Goal: Task Accomplishment & Management: Manage account settings

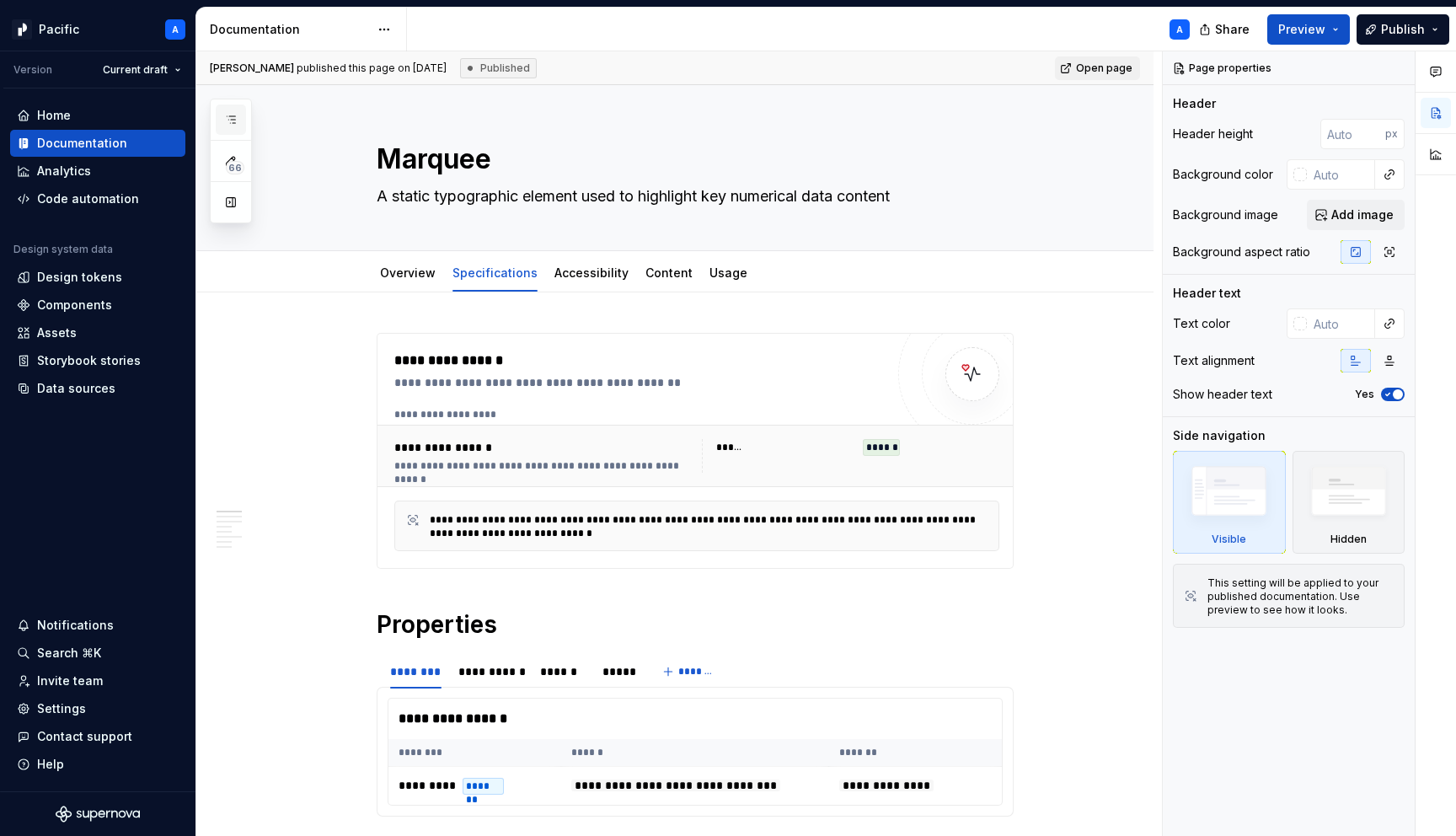
click at [233, 116] on icon "button" at bounding box center [231, 120] width 14 height 14
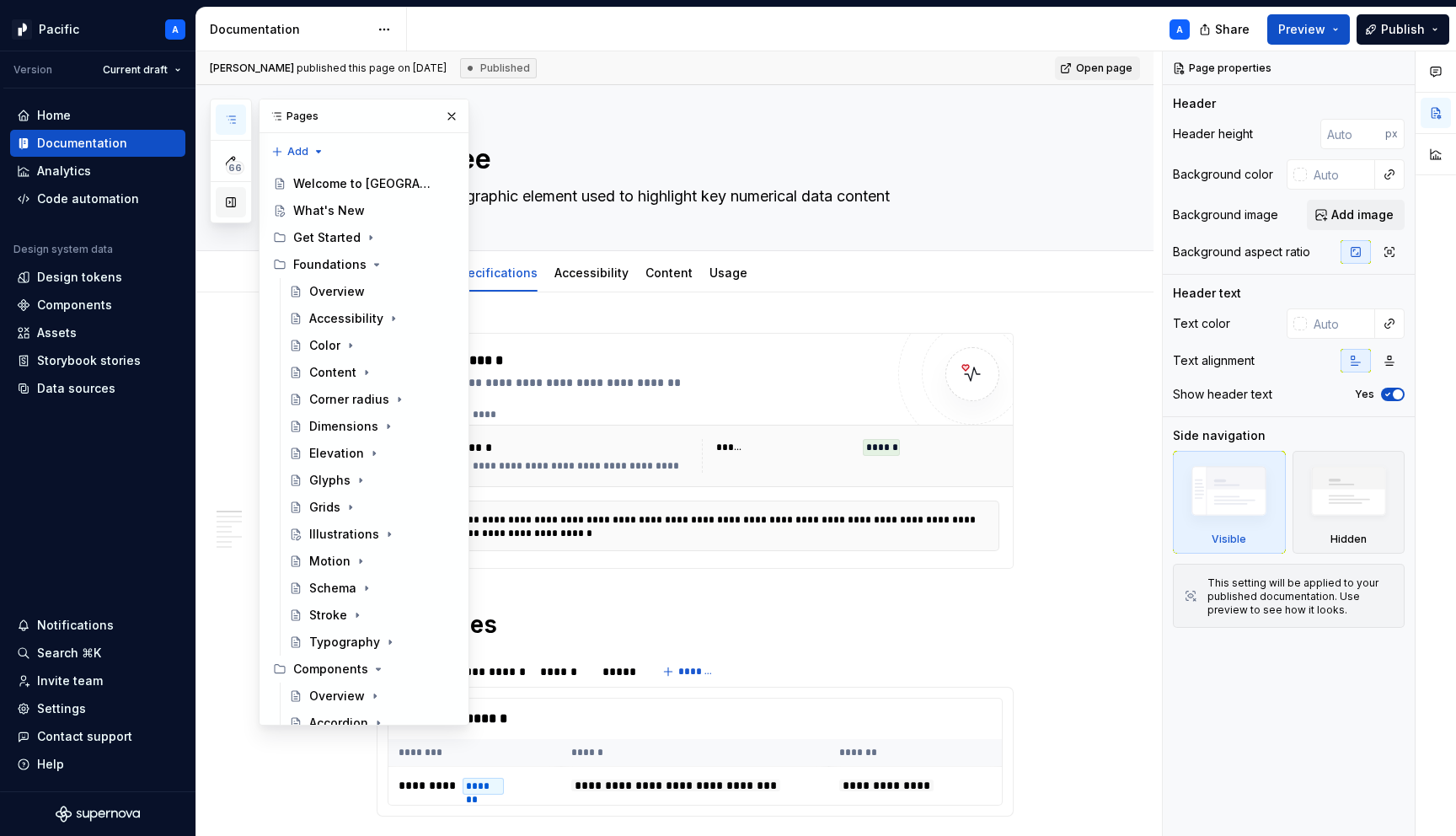
click at [230, 206] on button "button" at bounding box center [230, 202] width 30 height 30
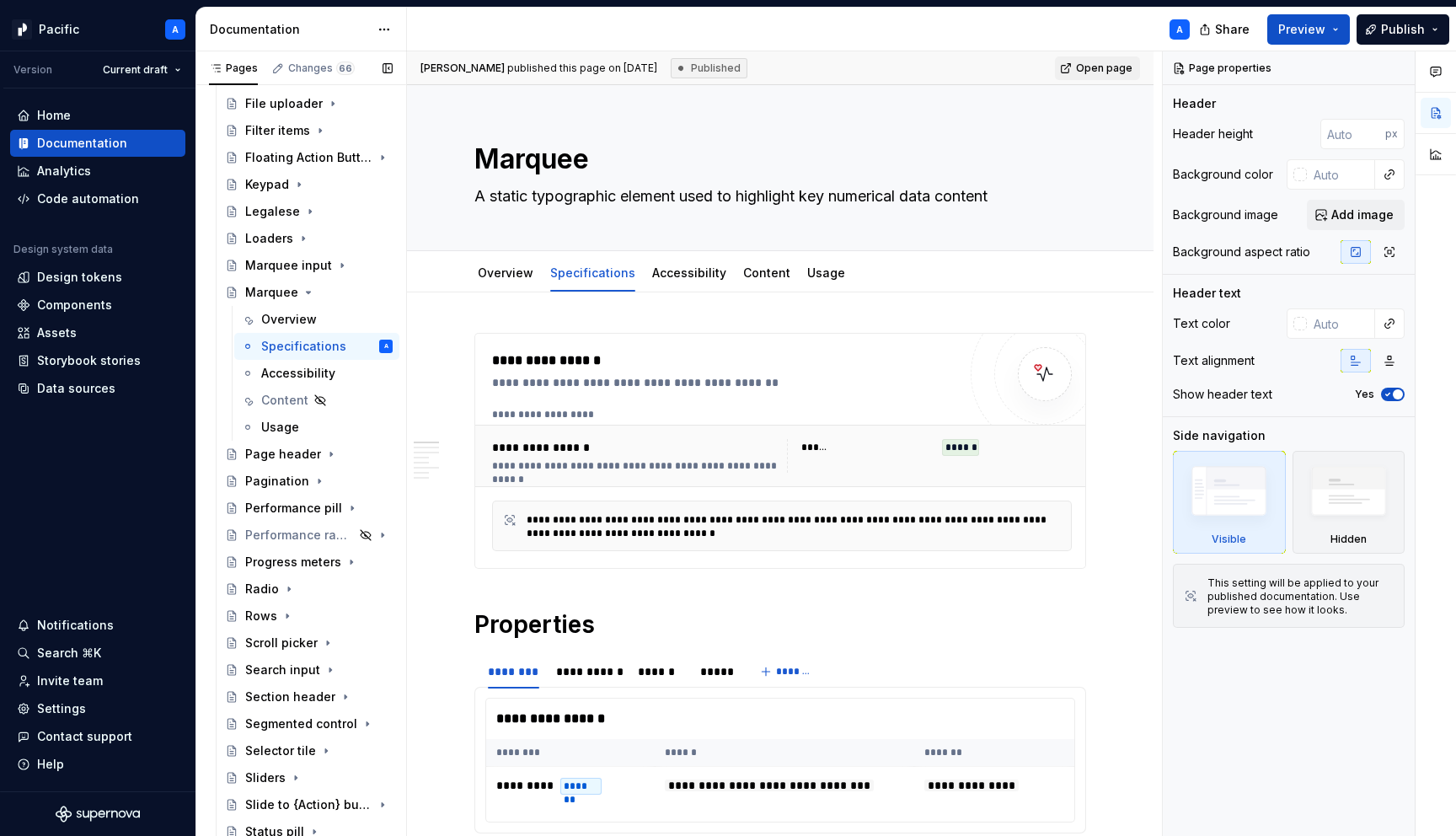
scroll to position [1494, 0]
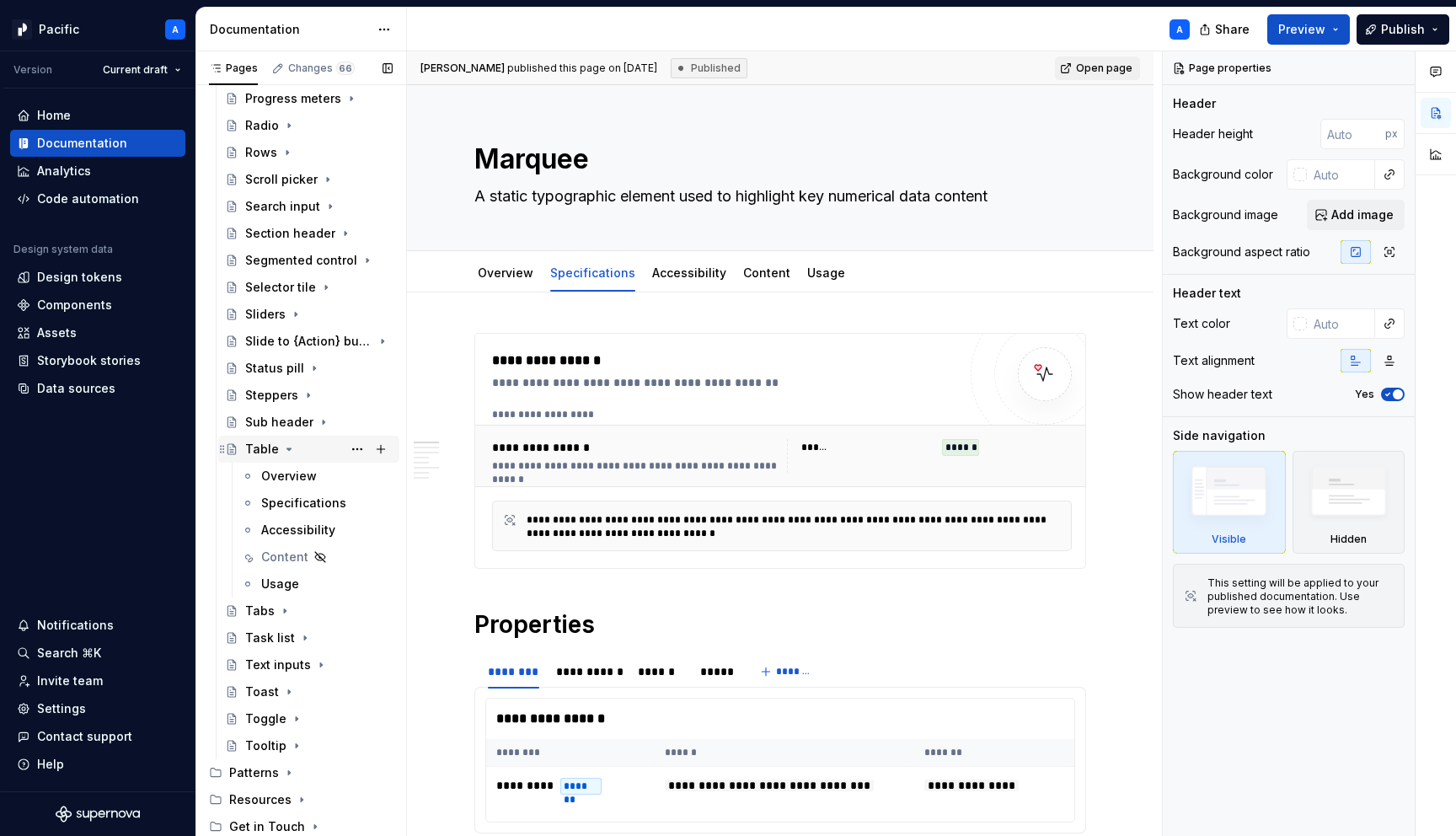
click at [288, 449] on icon "Page tree" at bounding box center [289, 450] width 14 height 14
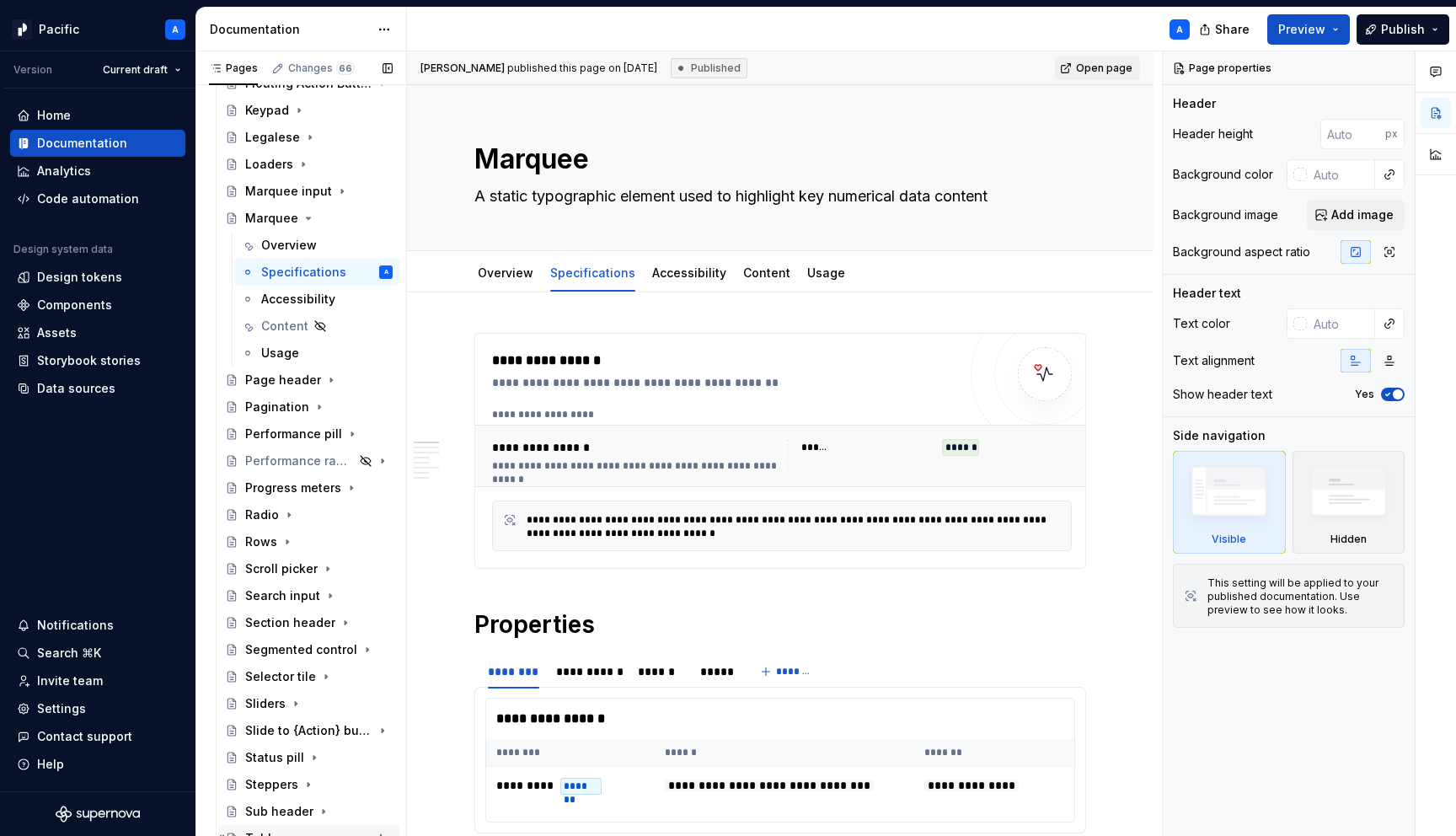
scroll to position [1110, 0]
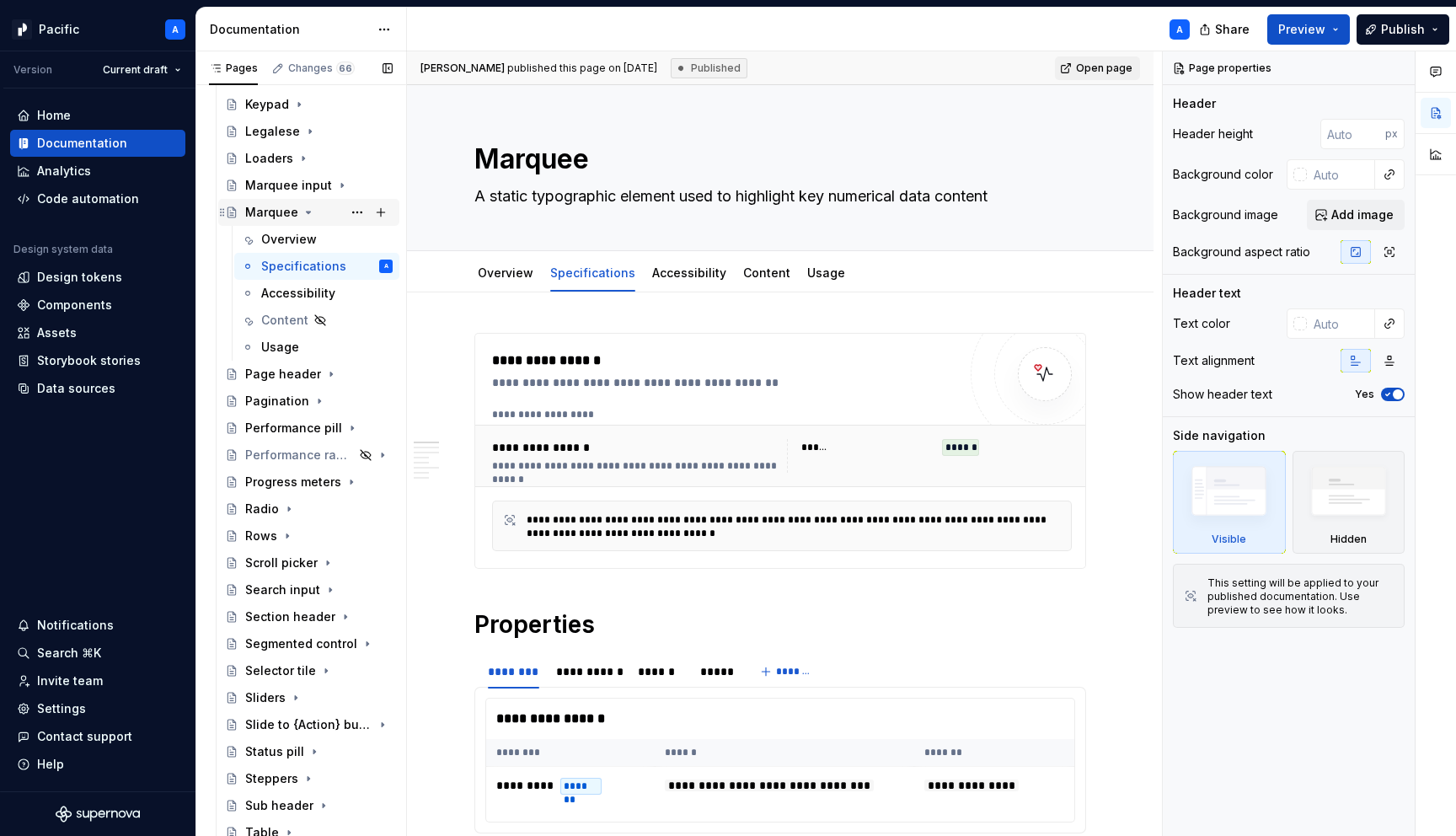
click at [307, 210] on icon "Page tree" at bounding box center [309, 212] width 14 height 14
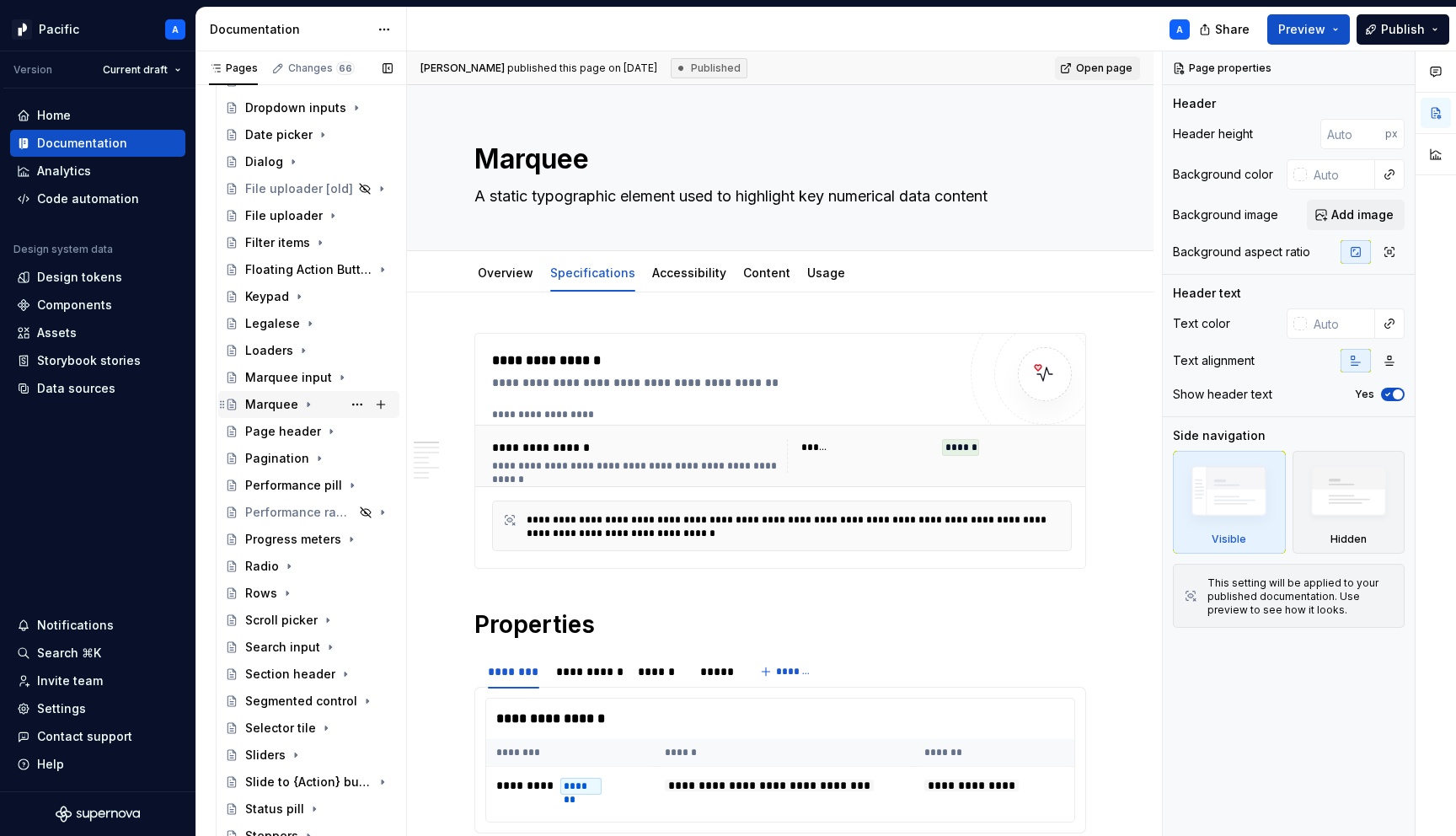
scroll to position [1224, 0]
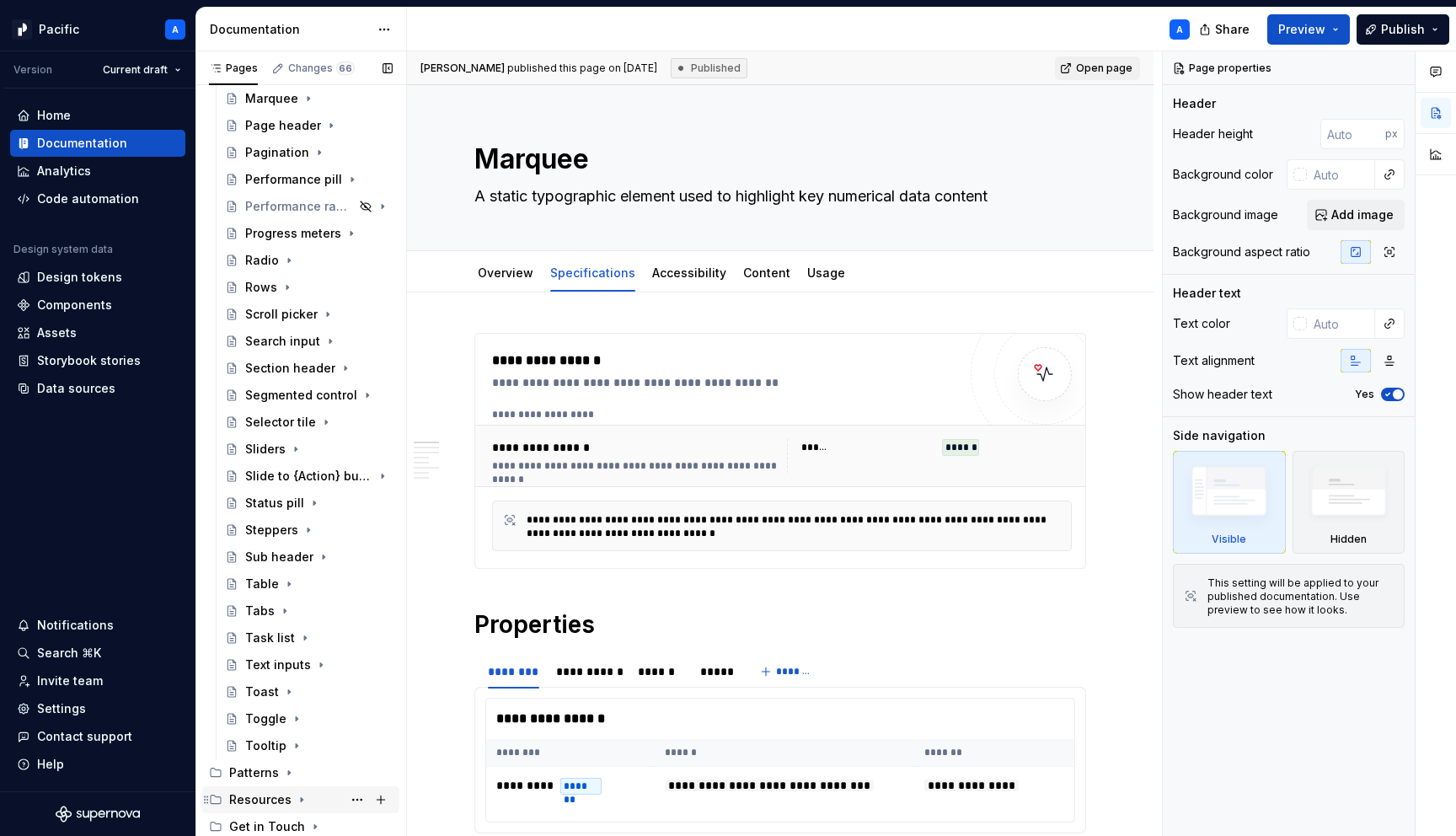
click at [298, 796] on icon "Page tree" at bounding box center [302, 800] width 14 height 14
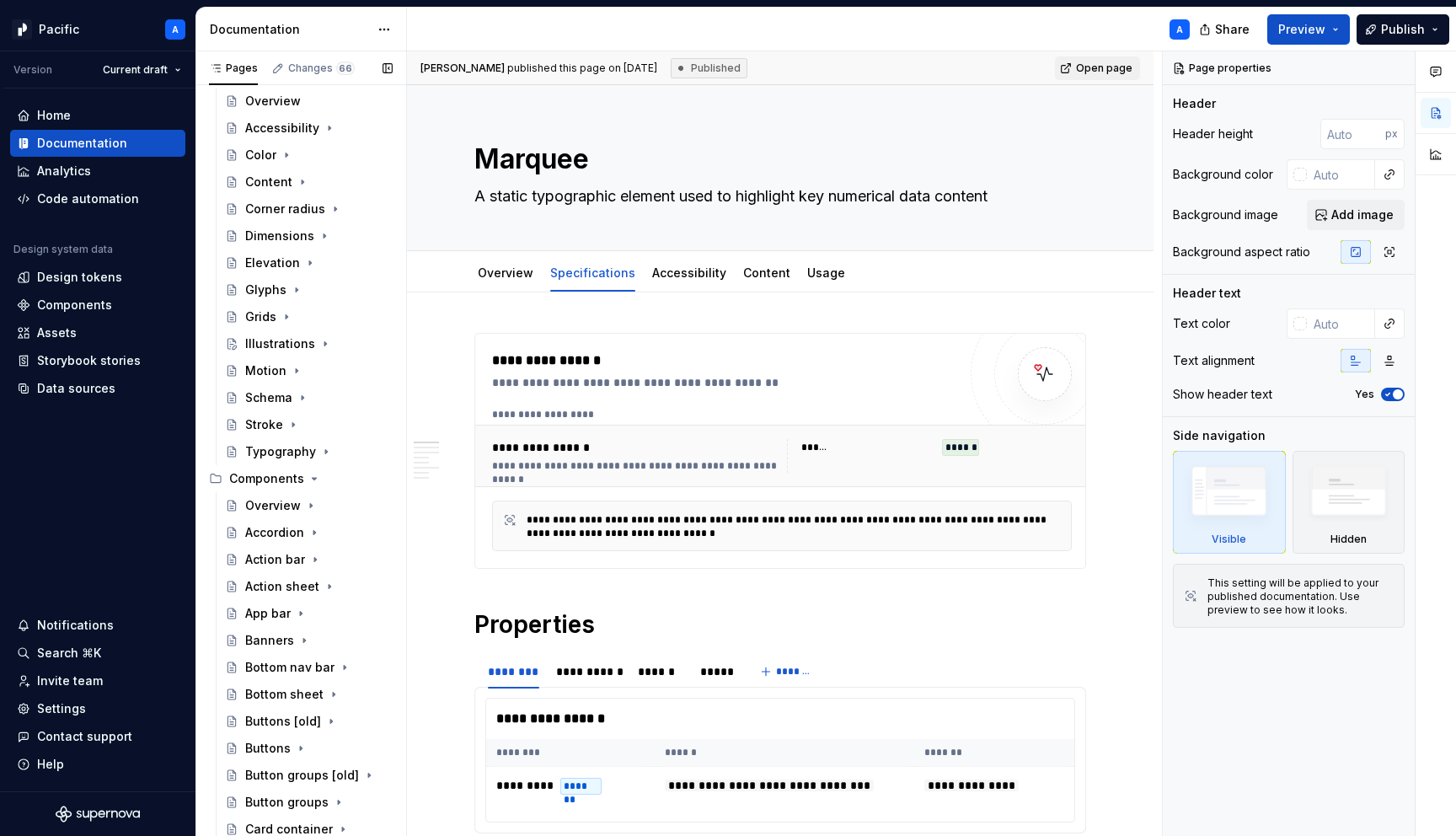
scroll to position [0, 0]
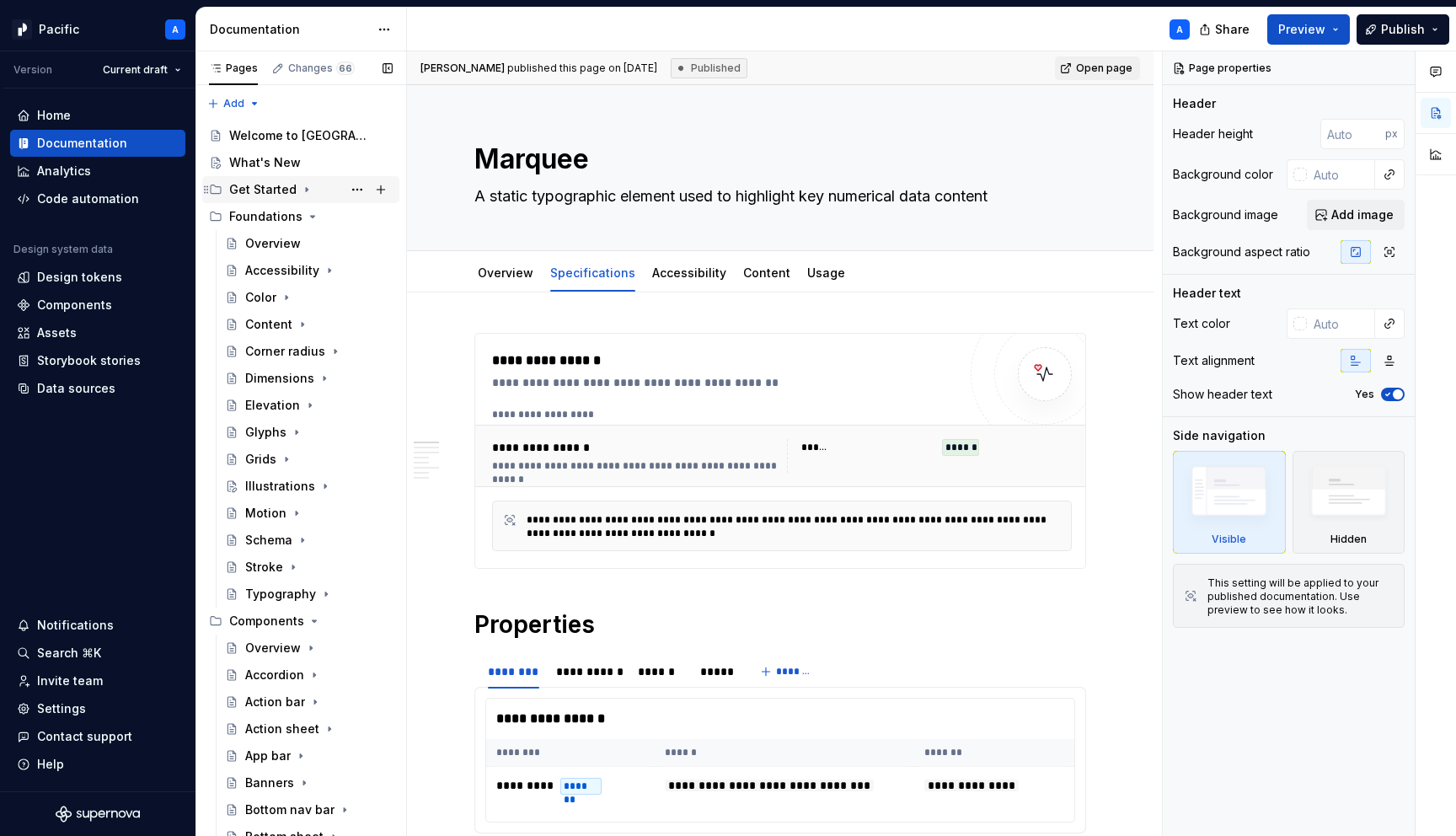
click at [304, 193] on icon "Page tree" at bounding box center [307, 190] width 14 height 14
click at [294, 224] on div "Introduction" at bounding box center [280, 217] width 71 height 17
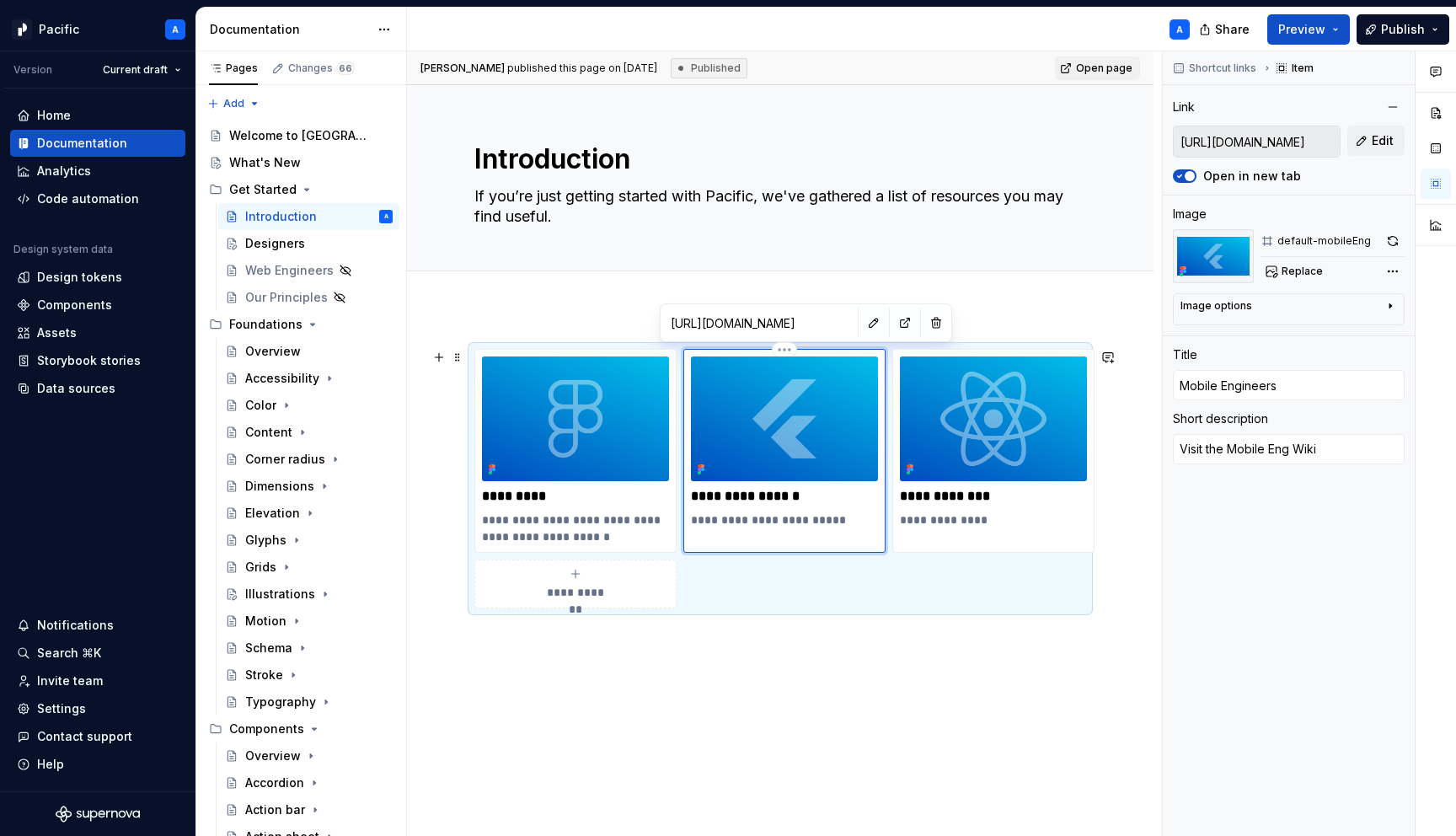
click at [749, 416] on img at bounding box center [785, 419] width 187 height 125
type textarea "*"
type input "Designers"
type textarea "Get started with Figma libraries and font resources"
click at [546, 468] on img at bounding box center [576, 419] width 187 height 125
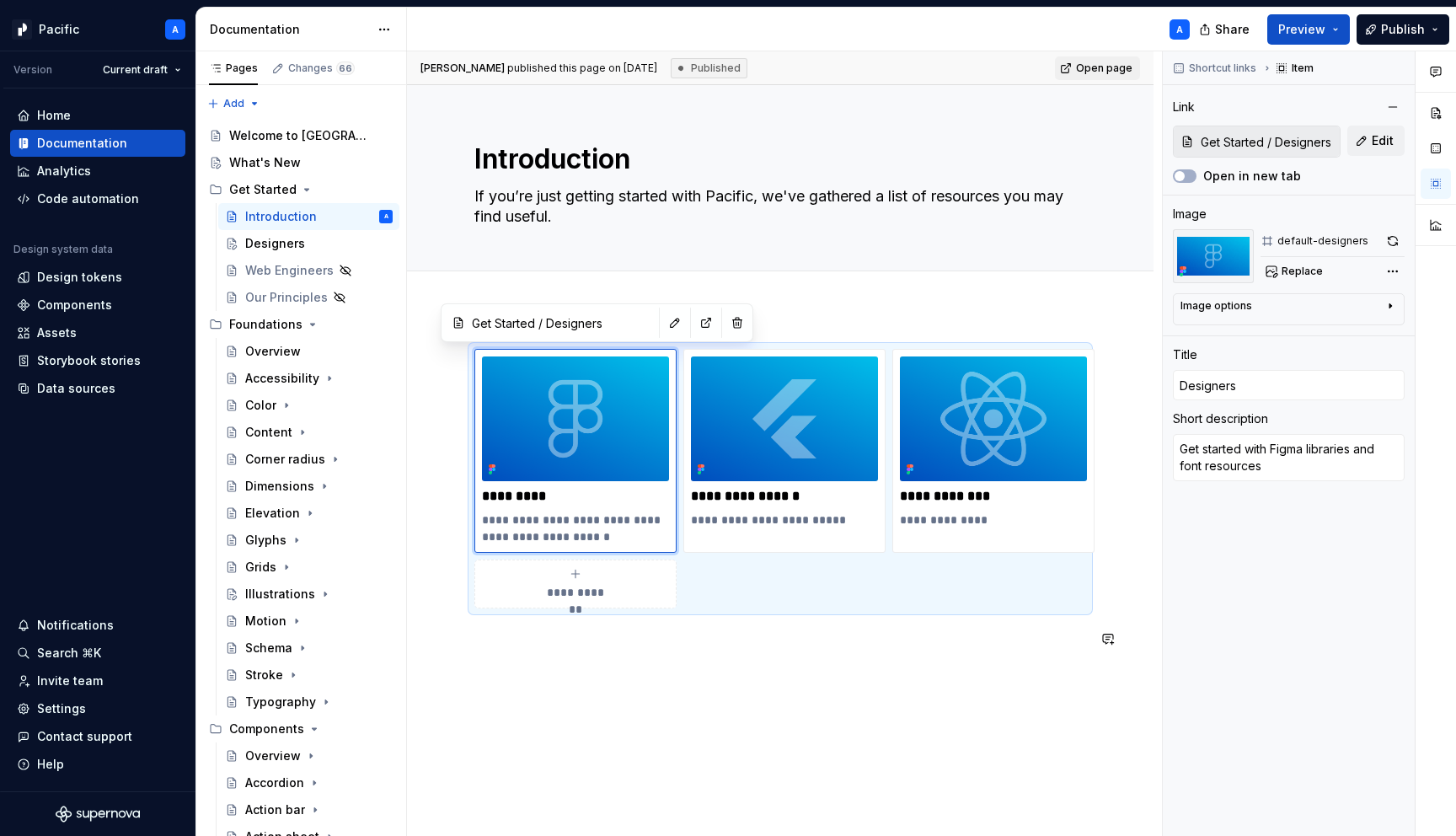
click at [599, 658] on div "**********" at bounding box center [780, 509] width 611 height 320
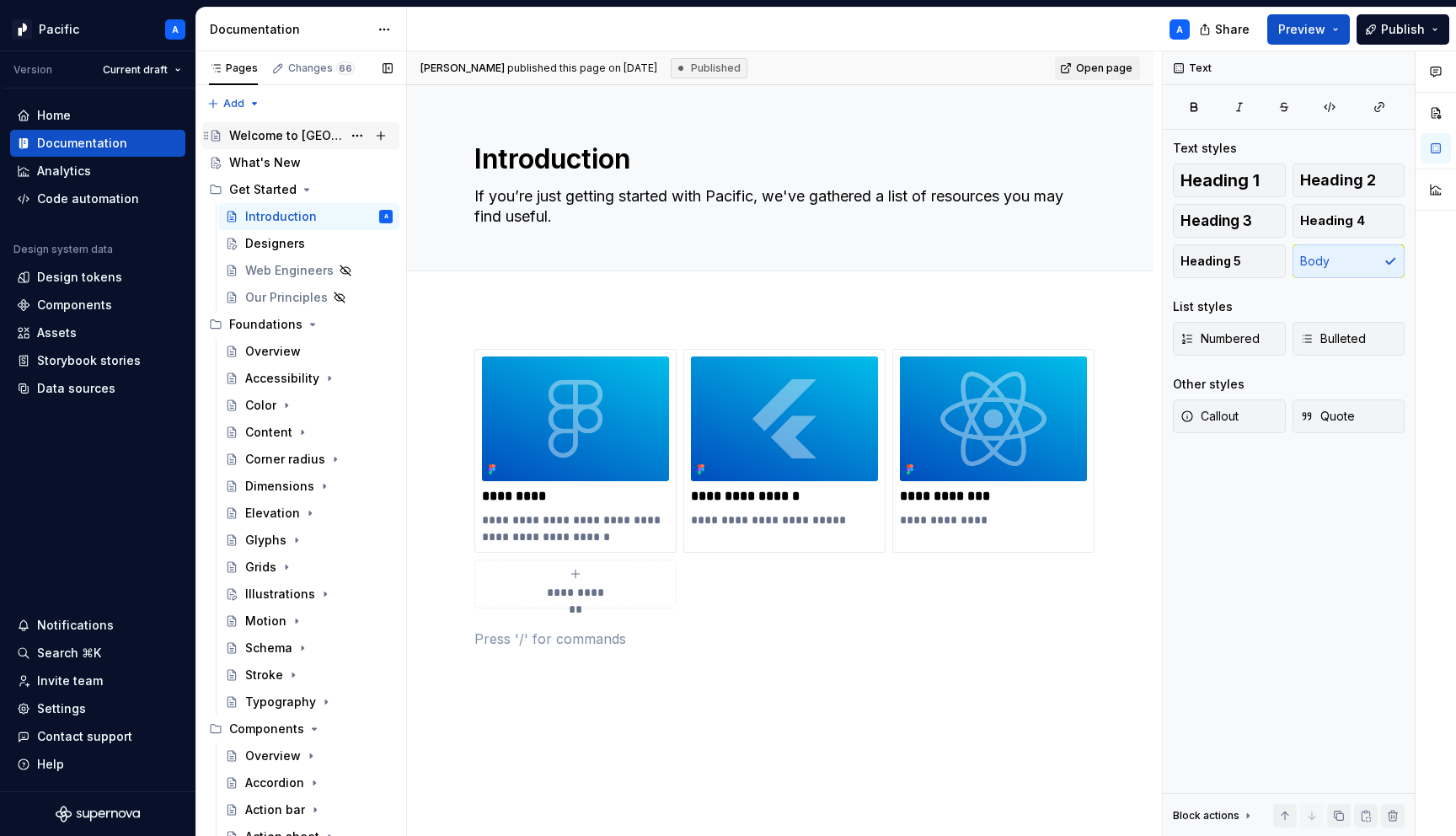
click at [309, 136] on div "Welcome to [GEOGRAPHIC_DATA]" at bounding box center [286, 136] width 113 height 17
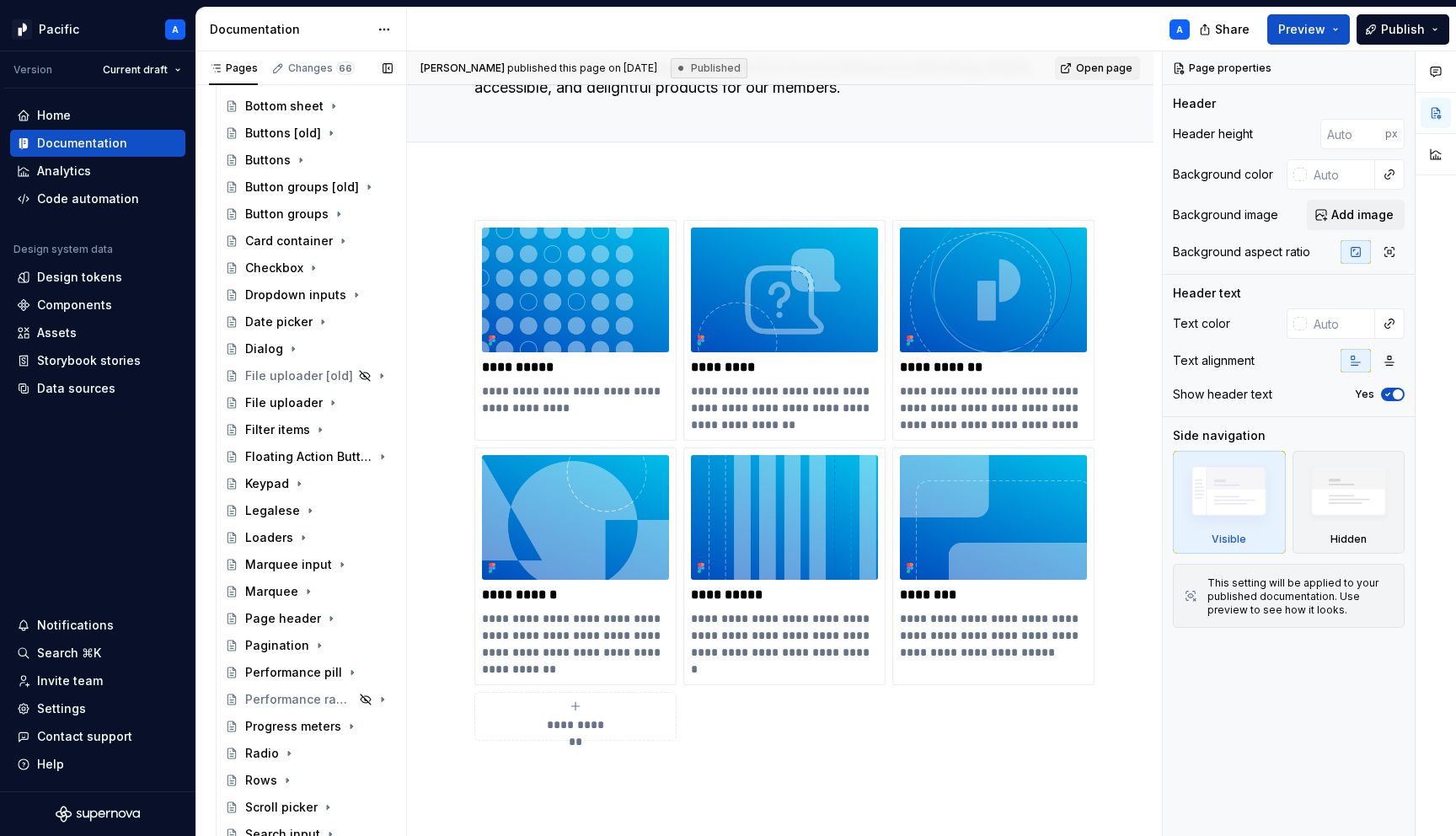
scroll to position [1601, 0]
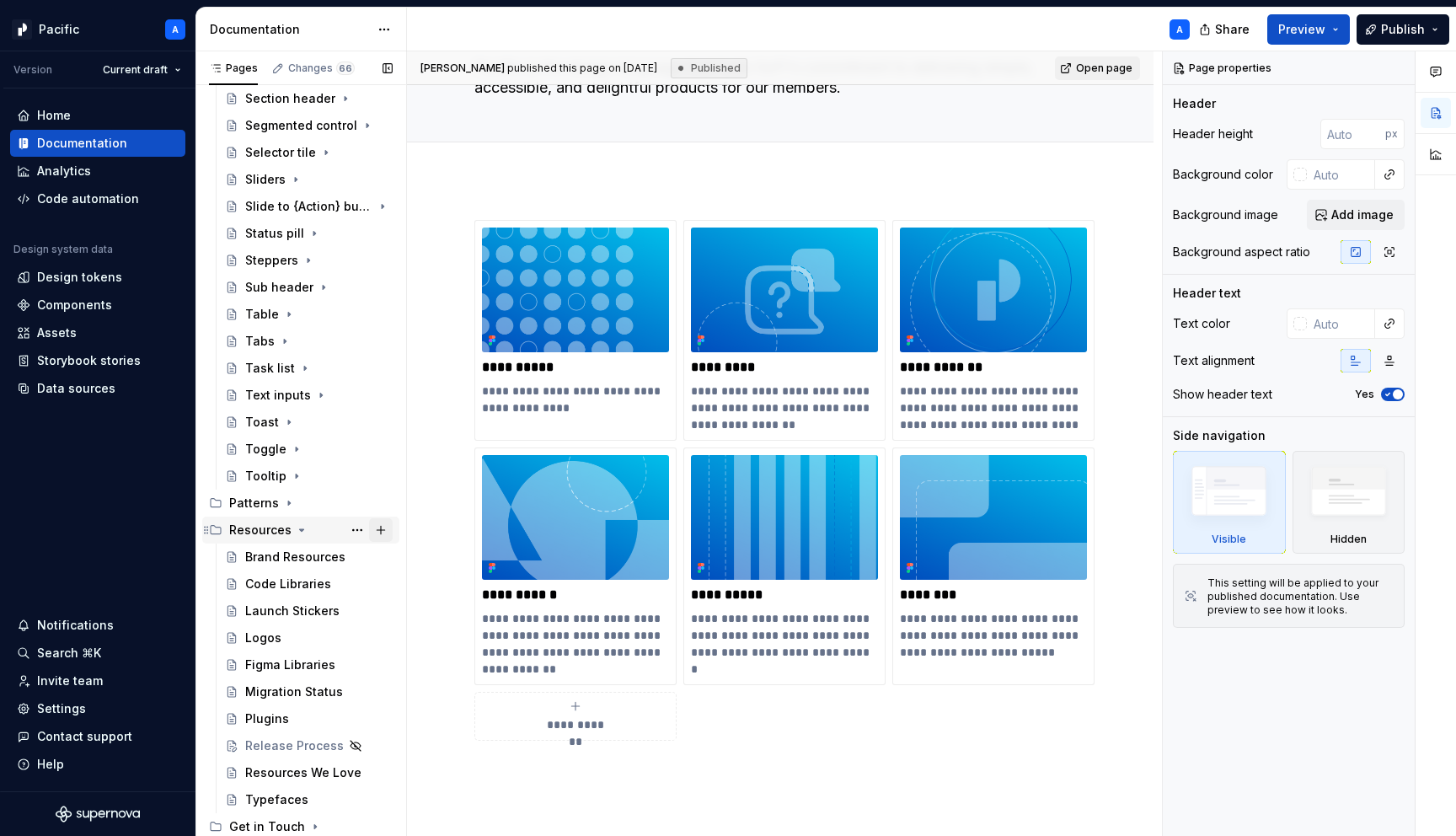
click at [384, 529] on button "Page tree" at bounding box center [380, 530] width 23 height 23
type textarea "*"
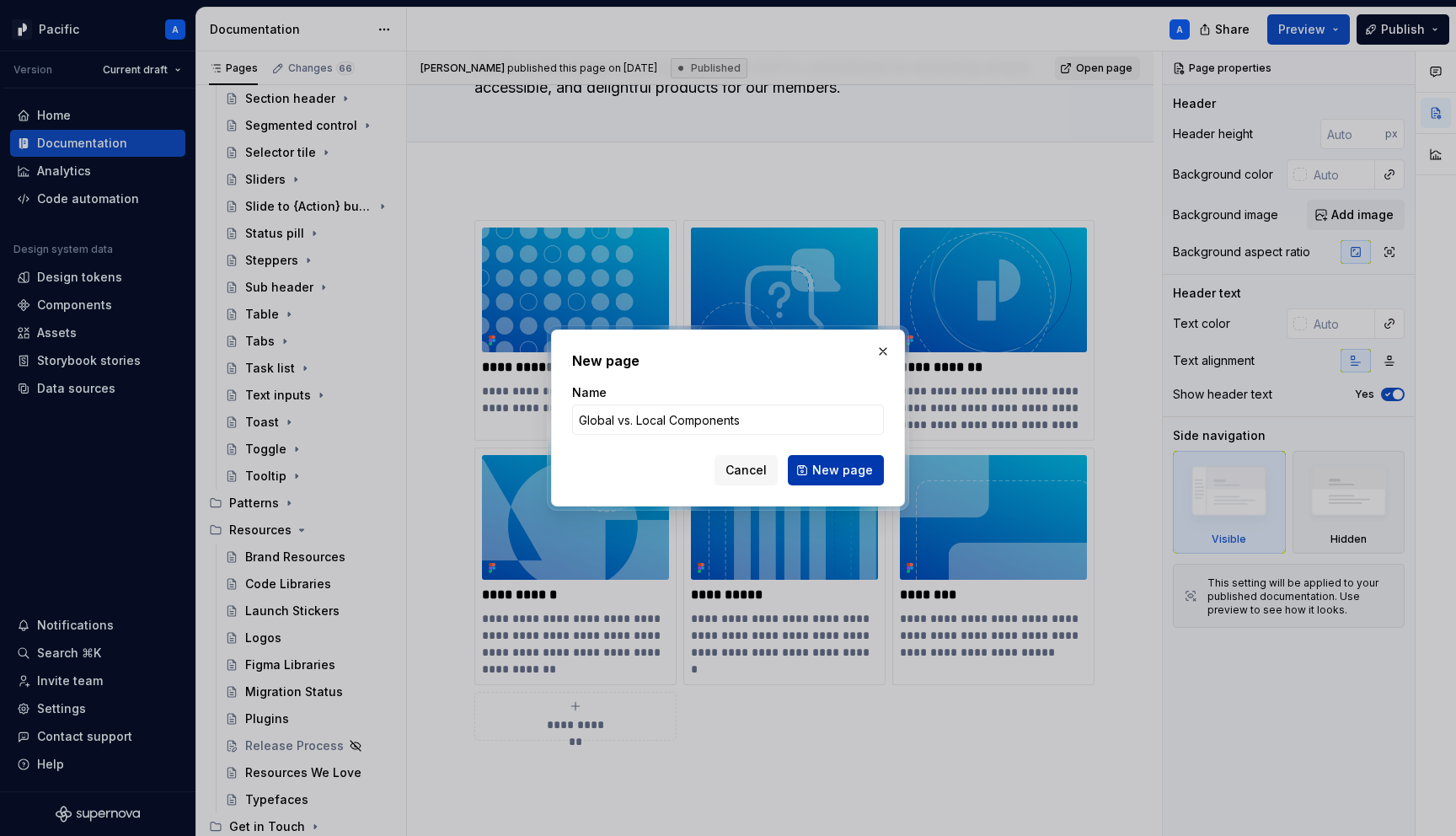
type input "Global vs. Local Components"
click at [848, 476] on span "New page" at bounding box center [843, 470] width 61 height 17
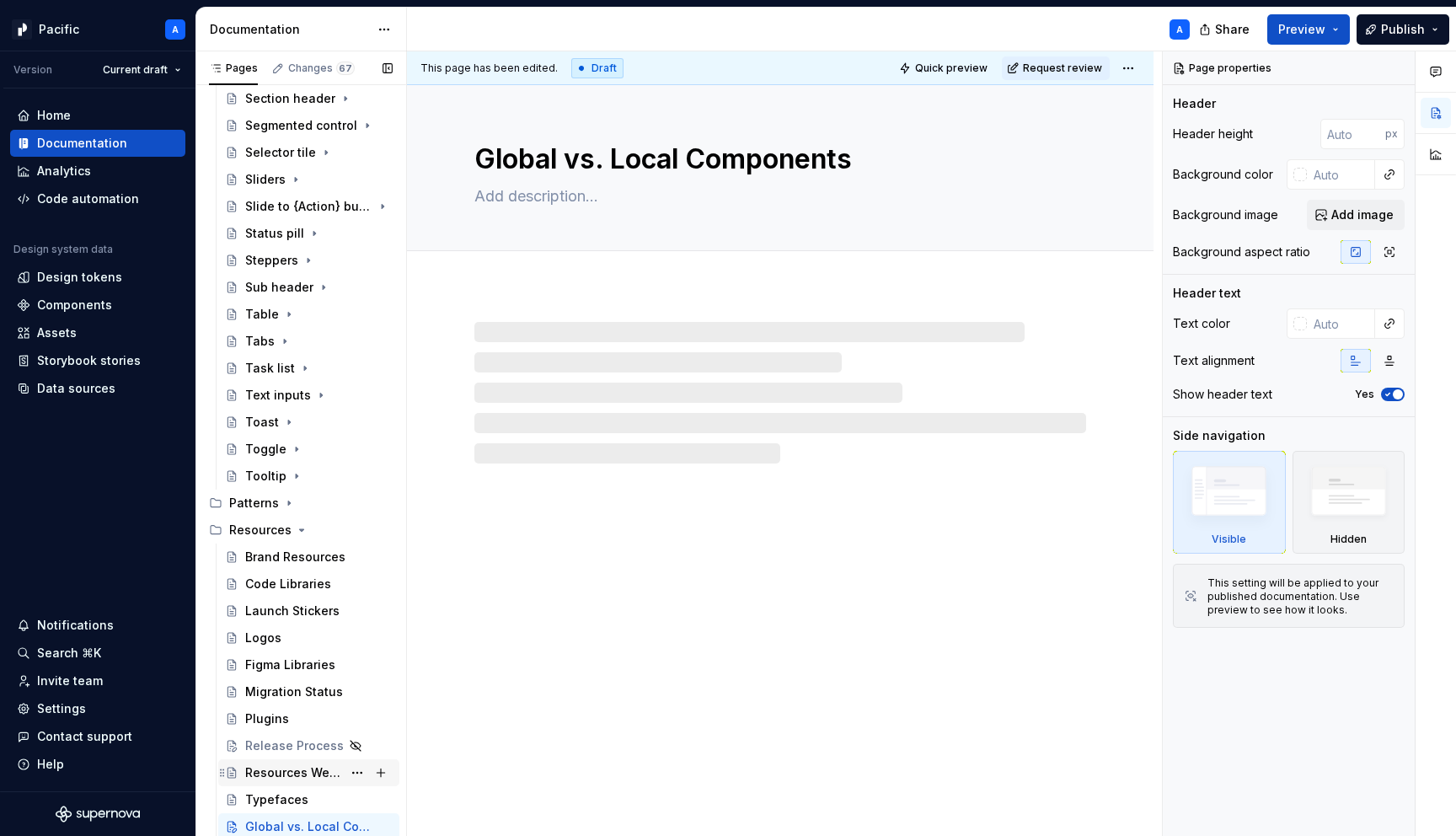
scroll to position [1628, 0]
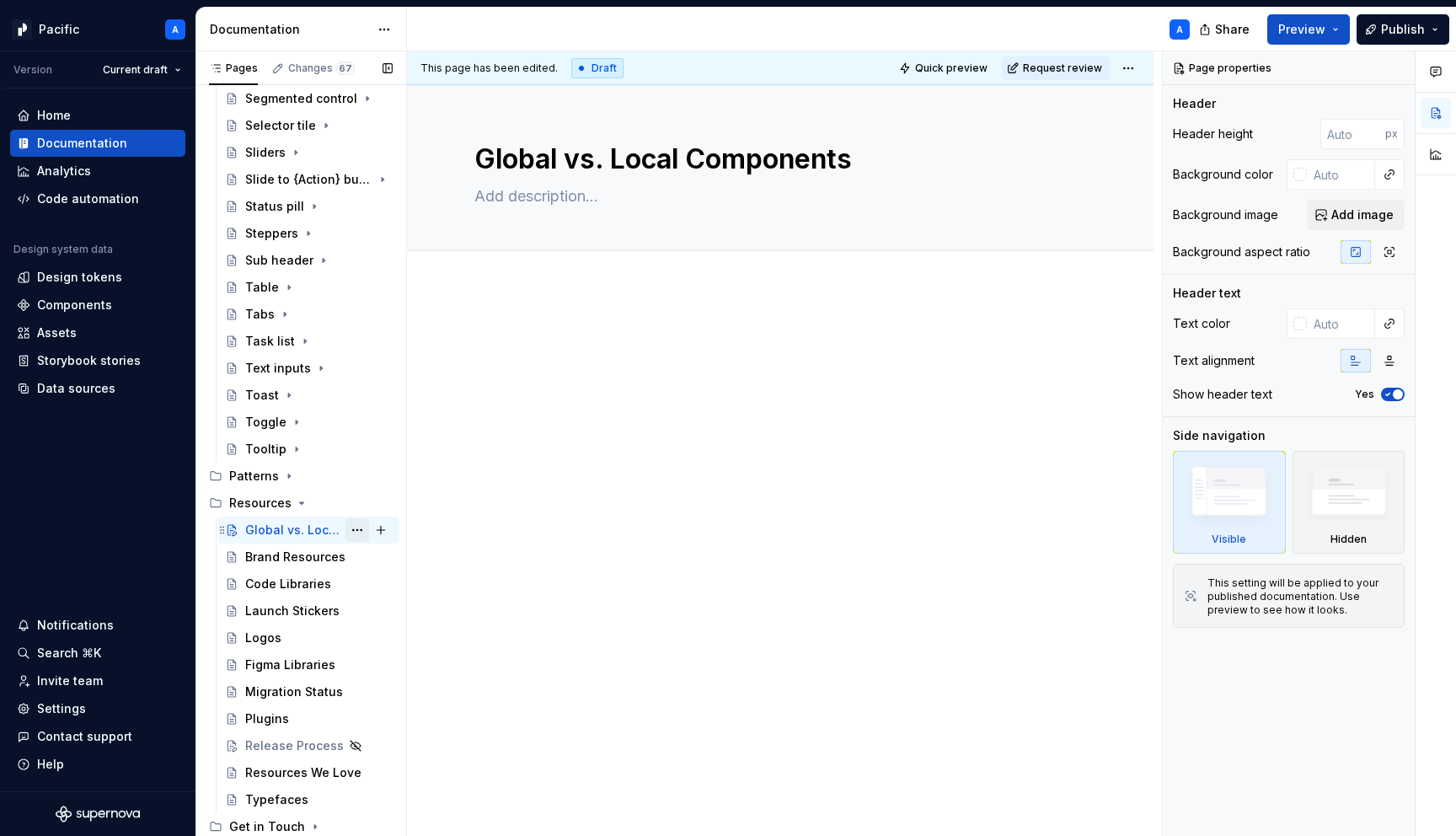
click at [357, 529] on button "Page tree" at bounding box center [357, 530] width 23 height 23
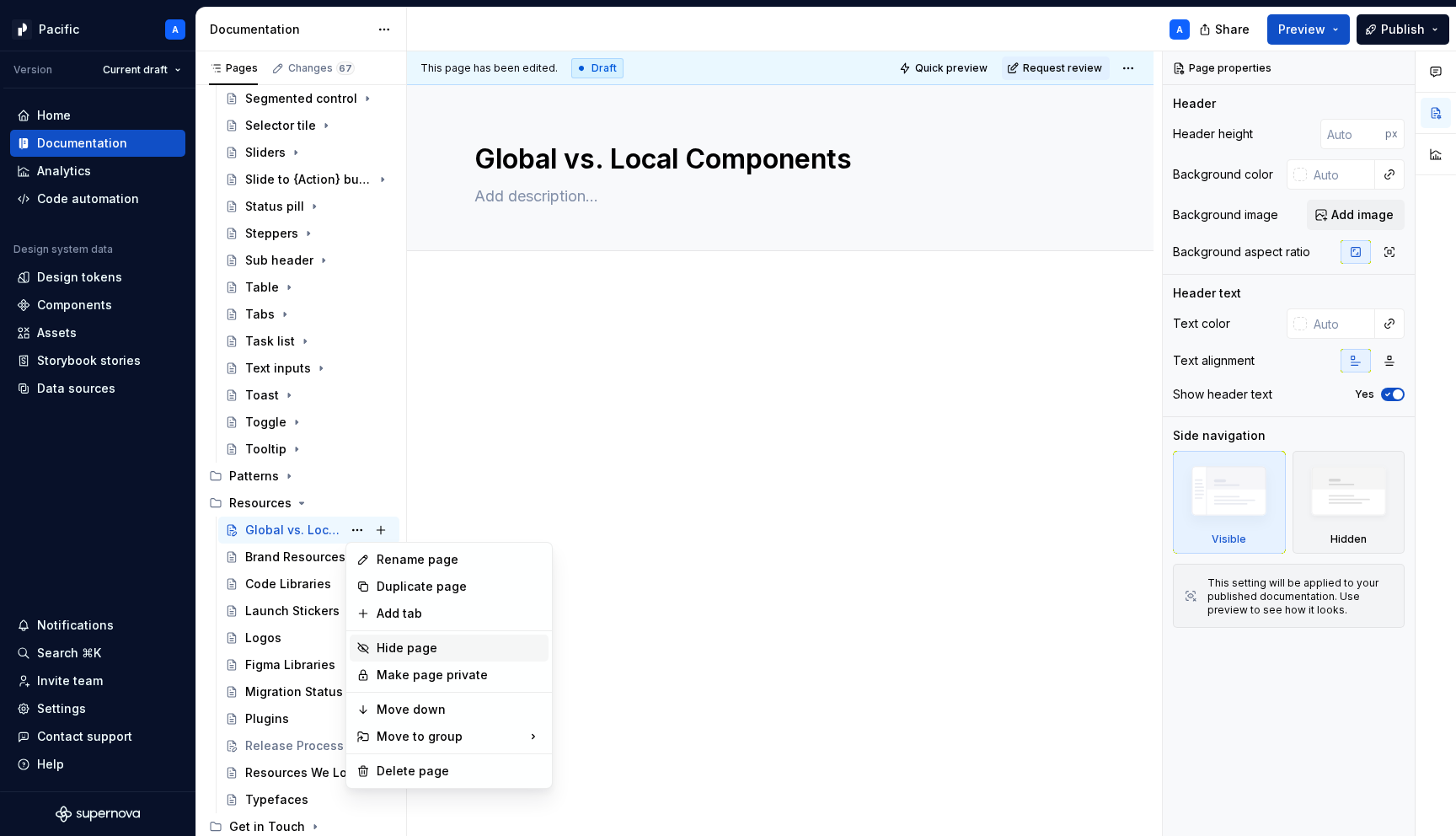
click at [477, 644] on div "Hide page" at bounding box center [459, 649] width 165 height 17
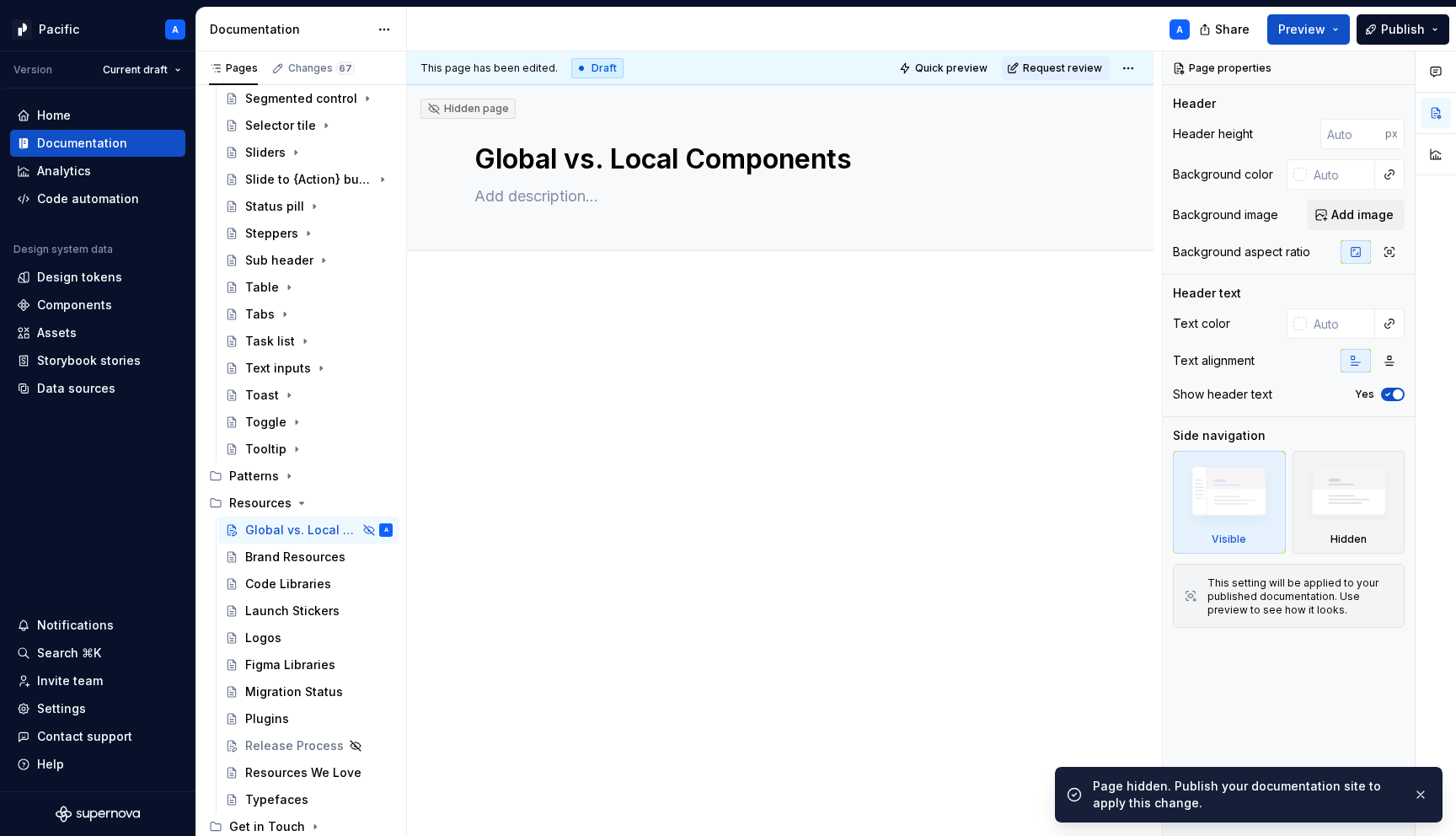
click at [543, 516] on div at bounding box center [780, 476] width 746 height 376
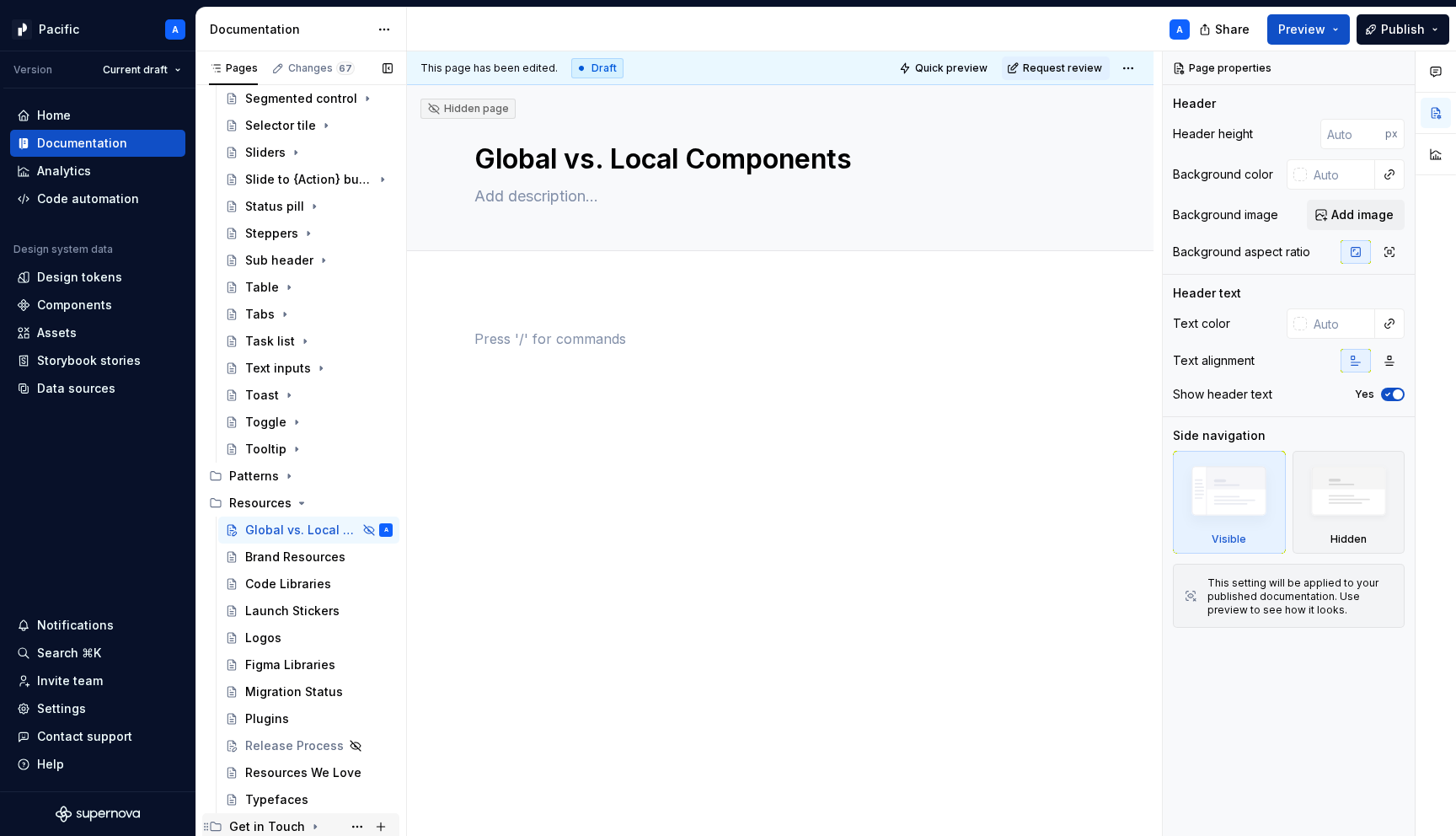
click at [310, 823] on icon "Page tree" at bounding box center [316, 827] width 14 height 14
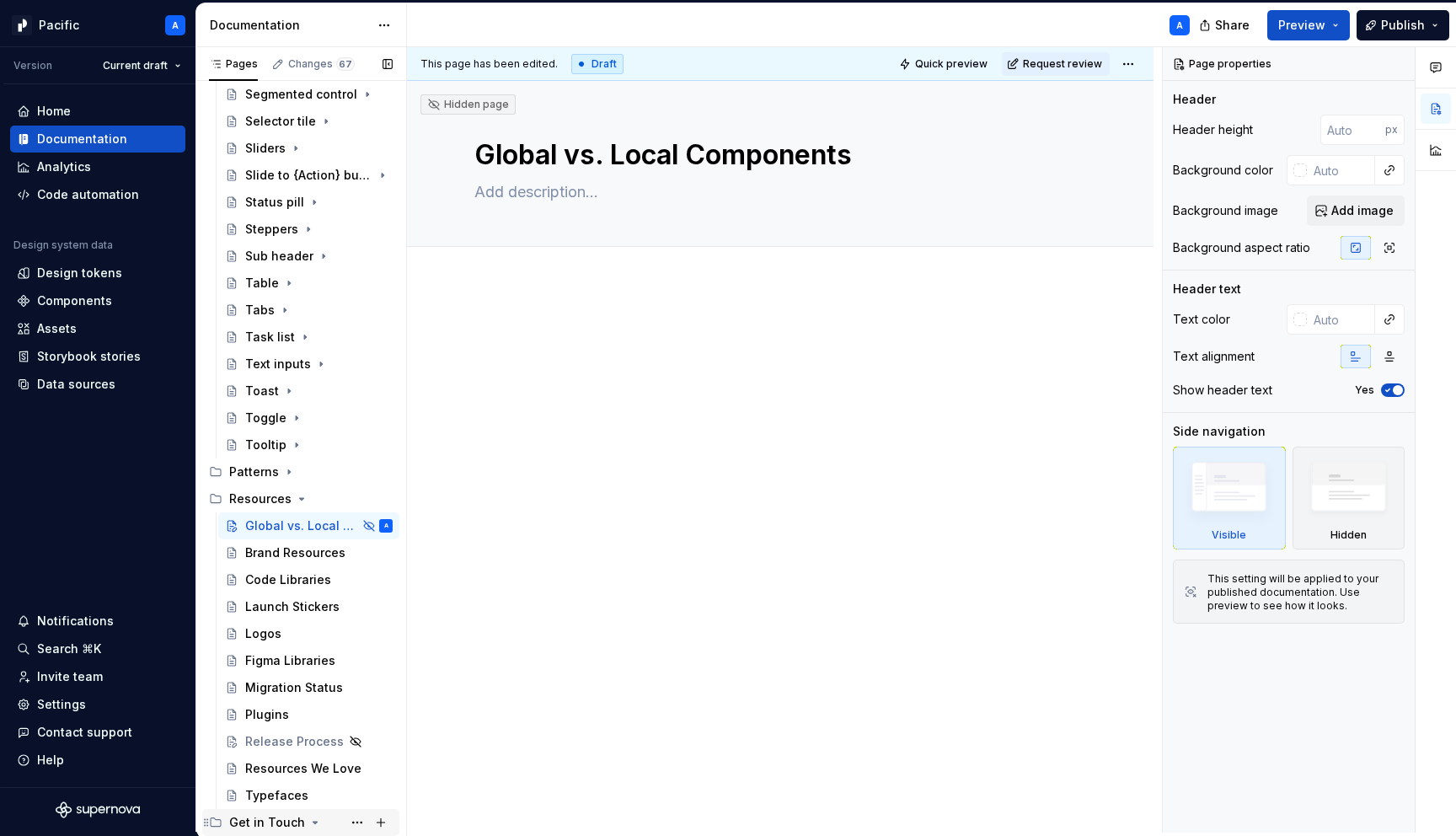
scroll to position [1709, 0]
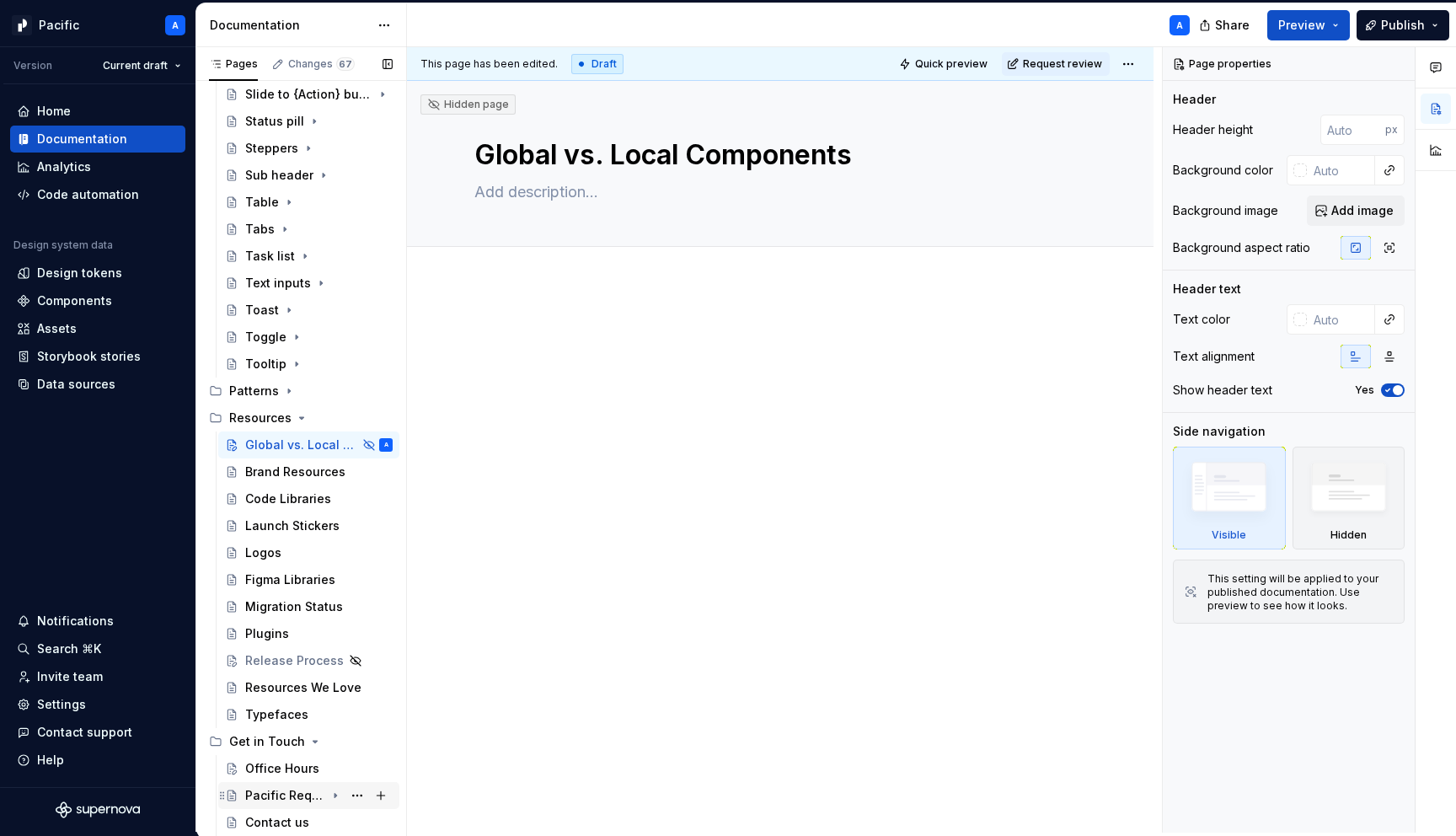
click at [335, 794] on icon "Page tree" at bounding box center [335, 796] width 2 height 4
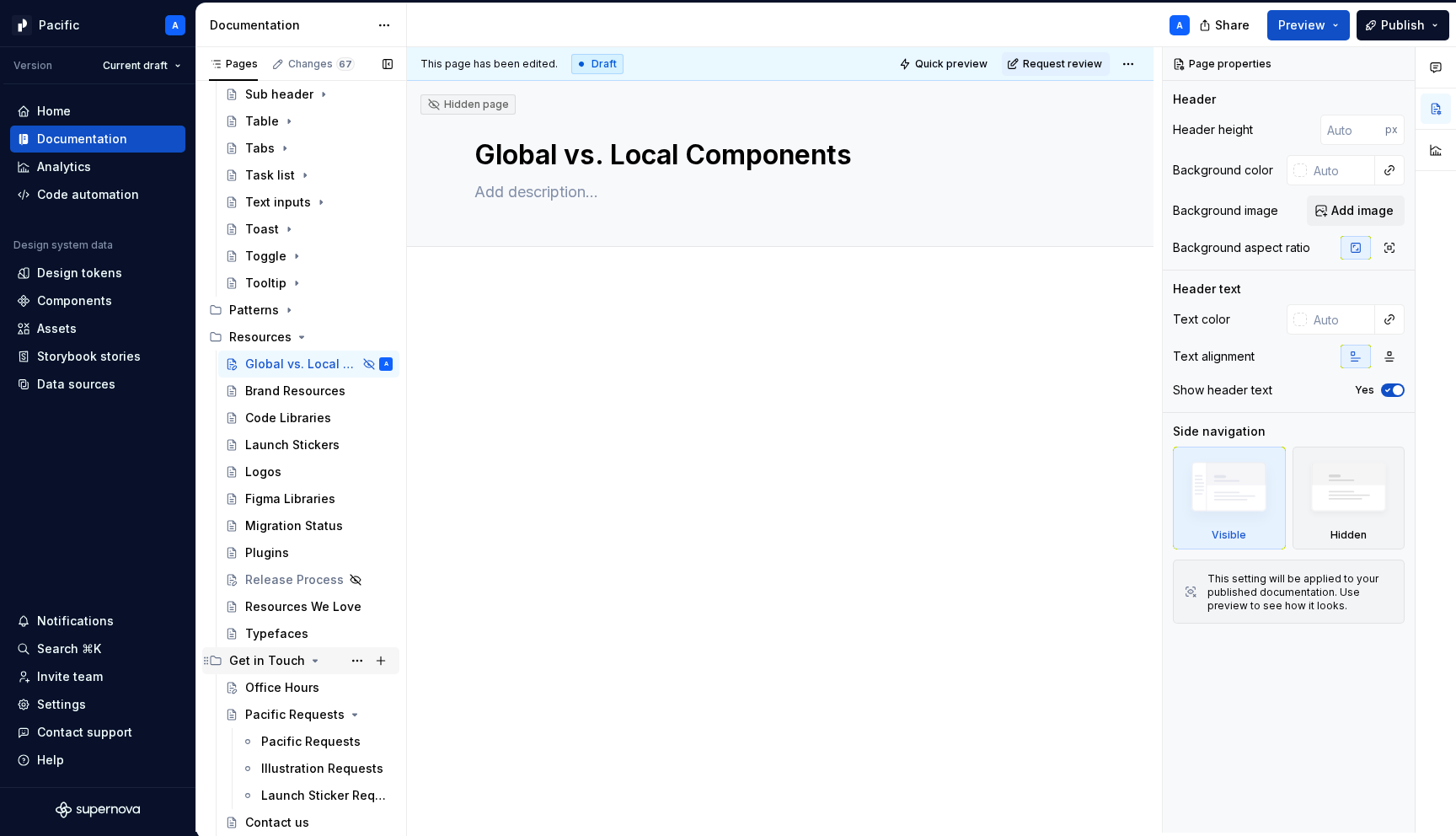
click at [313, 657] on icon "Page tree" at bounding box center [316, 661] width 14 height 14
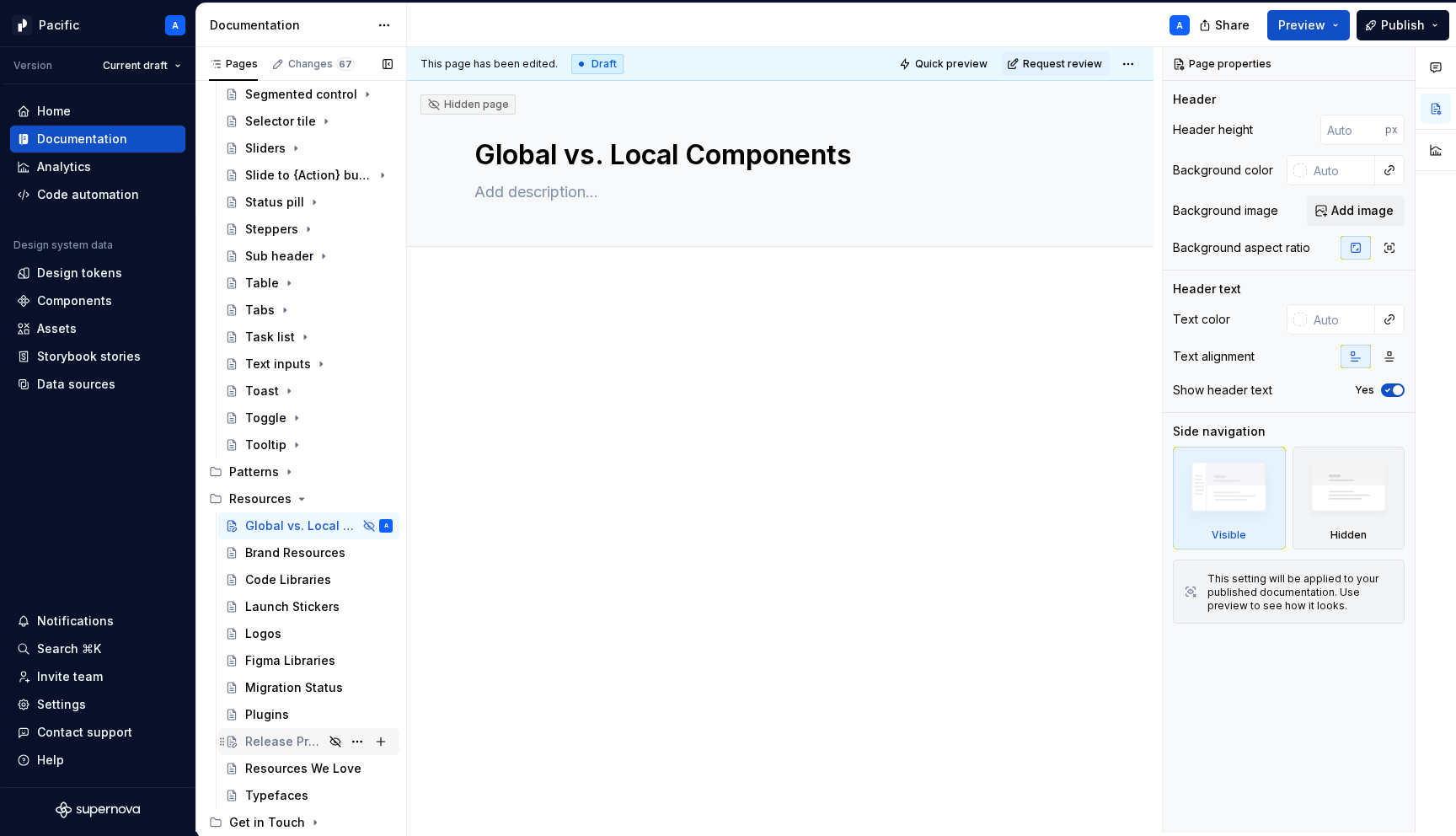
click at [252, 734] on div "Release Process" at bounding box center [284, 742] width 78 height 17
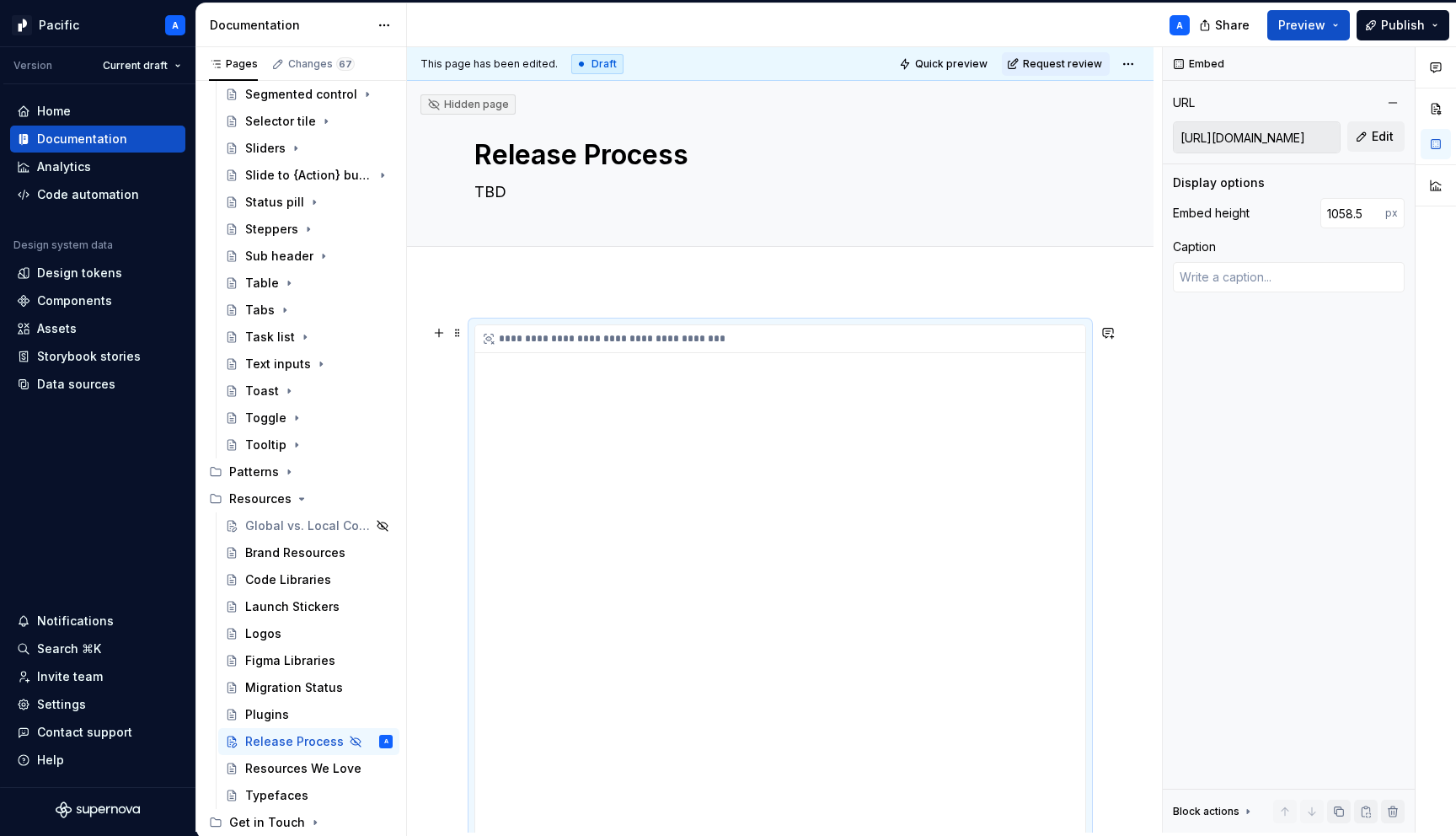
click at [990, 667] on div "**********" at bounding box center [781, 771] width 611 height 893
click at [298, 502] on icon "Page tree" at bounding box center [302, 499] width 14 height 14
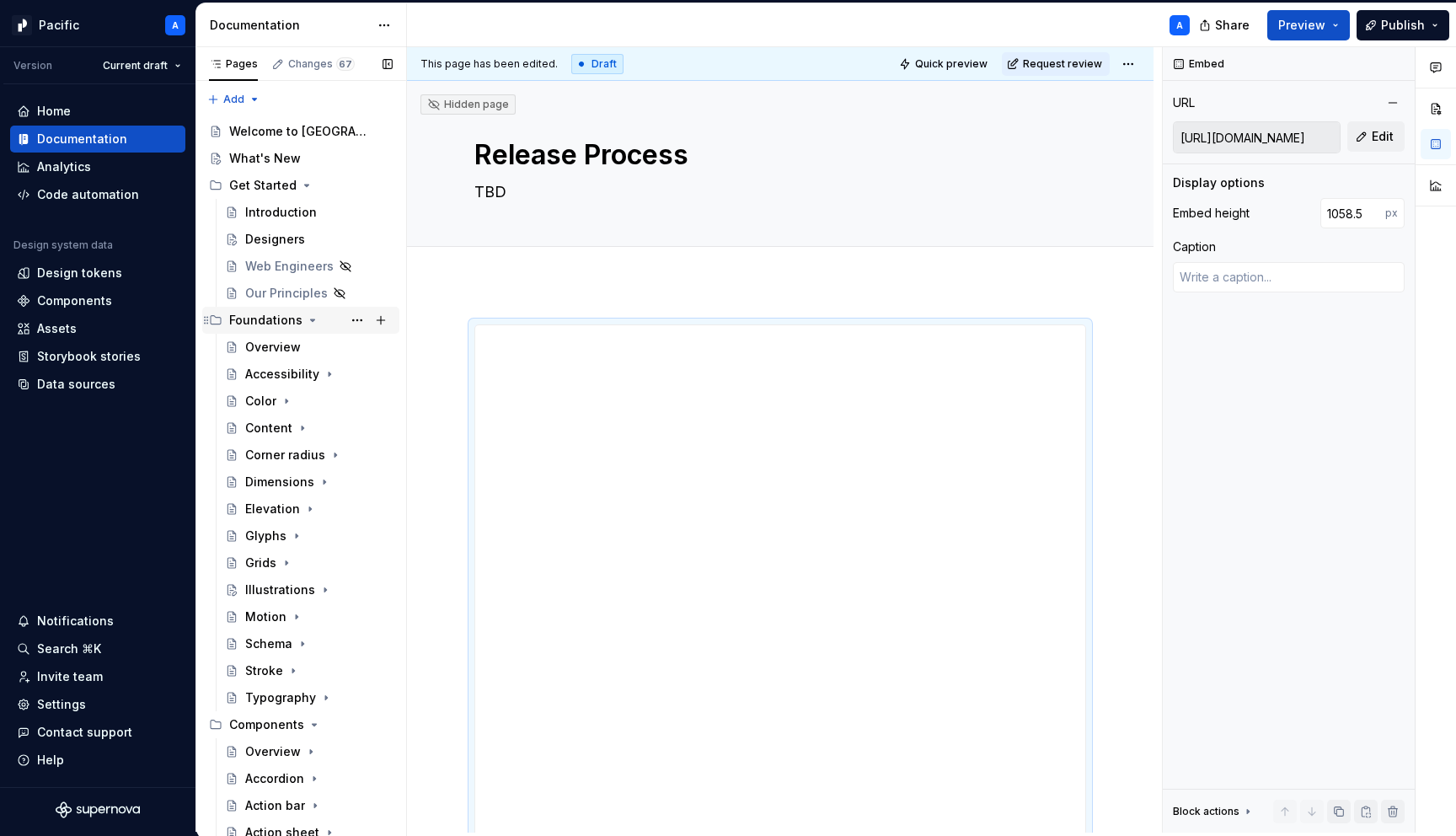
click at [306, 317] on icon "Page tree" at bounding box center [313, 321] width 14 height 14
click at [308, 186] on icon "Page tree" at bounding box center [307, 186] width 14 height 14
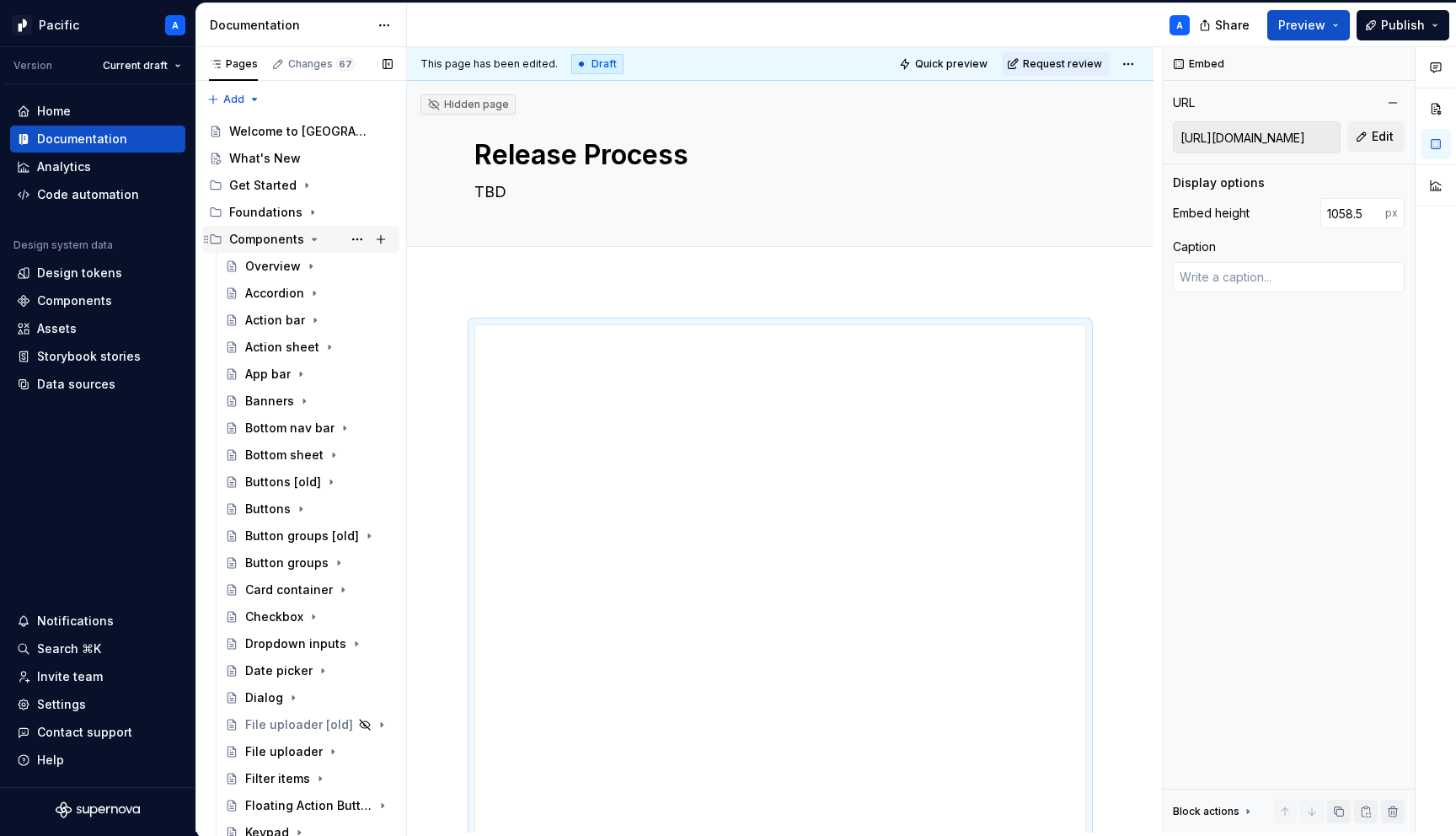
click at [313, 239] on icon "Page tree" at bounding box center [315, 239] width 4 height 2
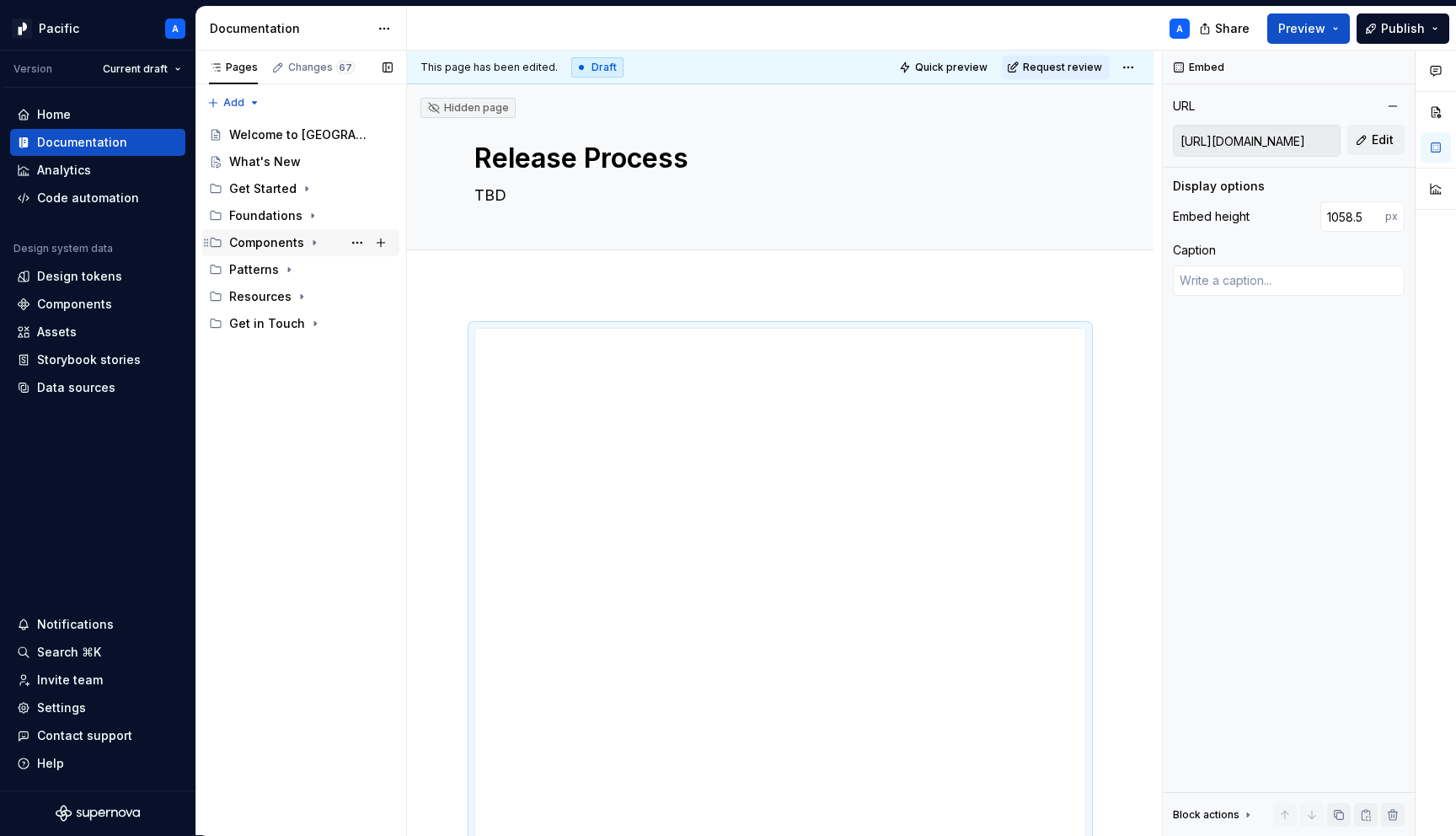
scroll to position [1, 0]
click at [300, 300] on icon "Page tree" at bounding box center [302, 297] width 14 height 14
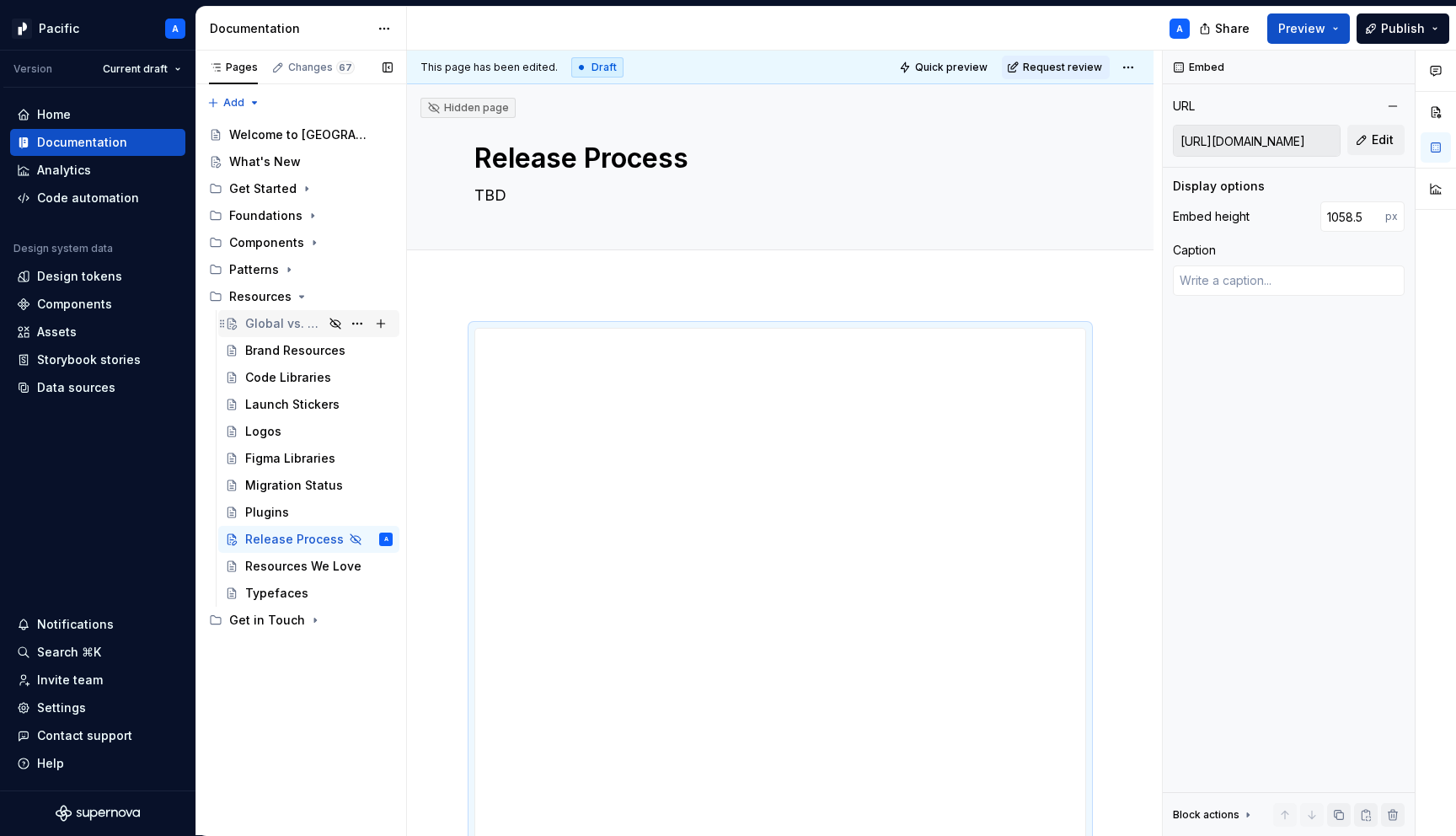
click at [294, 329] on div "Global vs. Local Components" at bounding box center [284, 324] width 78 height 17
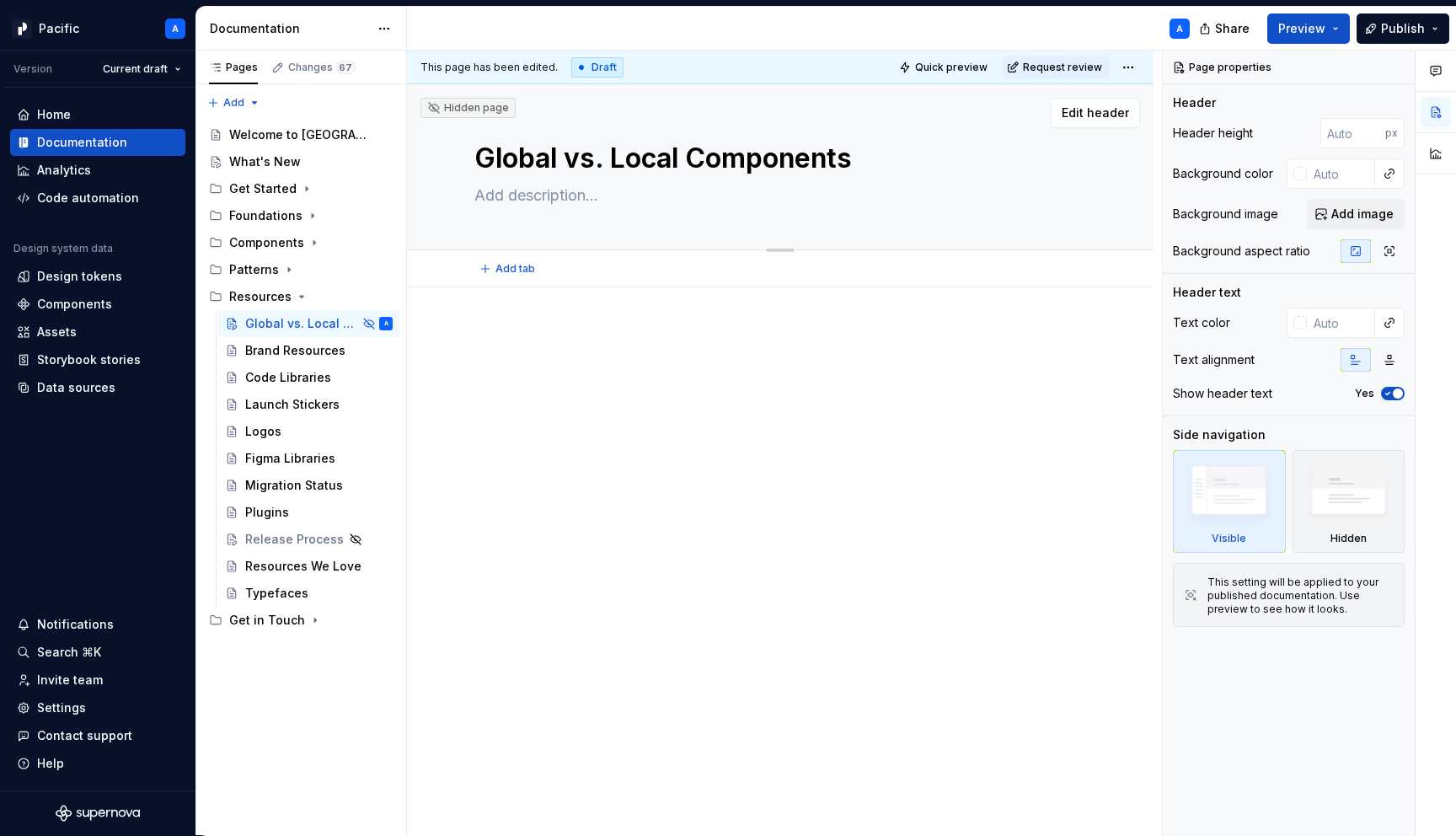
click at [557, 191] on textarea at bounding box center [777, 195] width 611 height 27
type textarea "*"
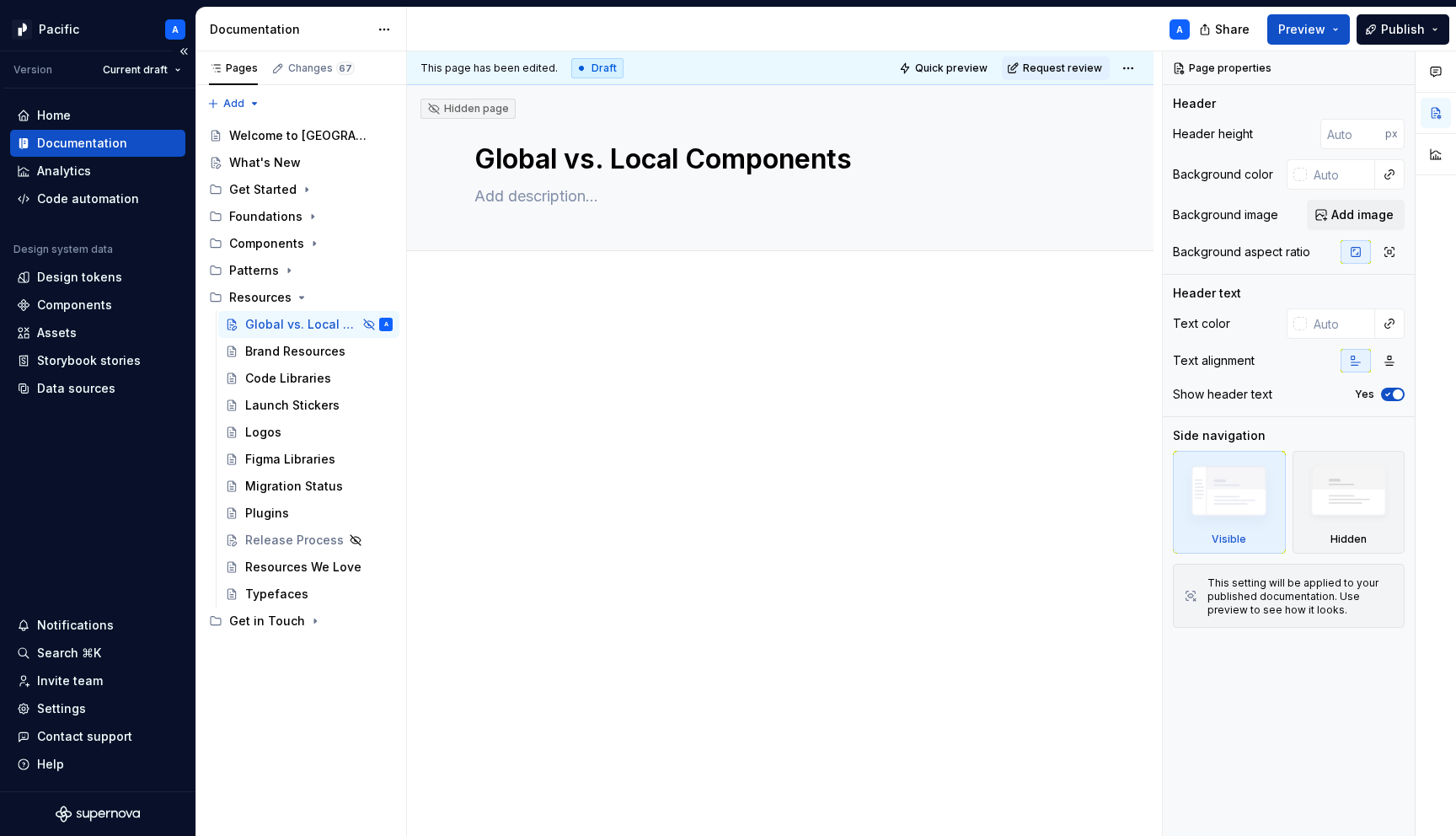
type textarea "*"
click at [573, 400] on div at bounding box center [780, 371] width 611 height 84
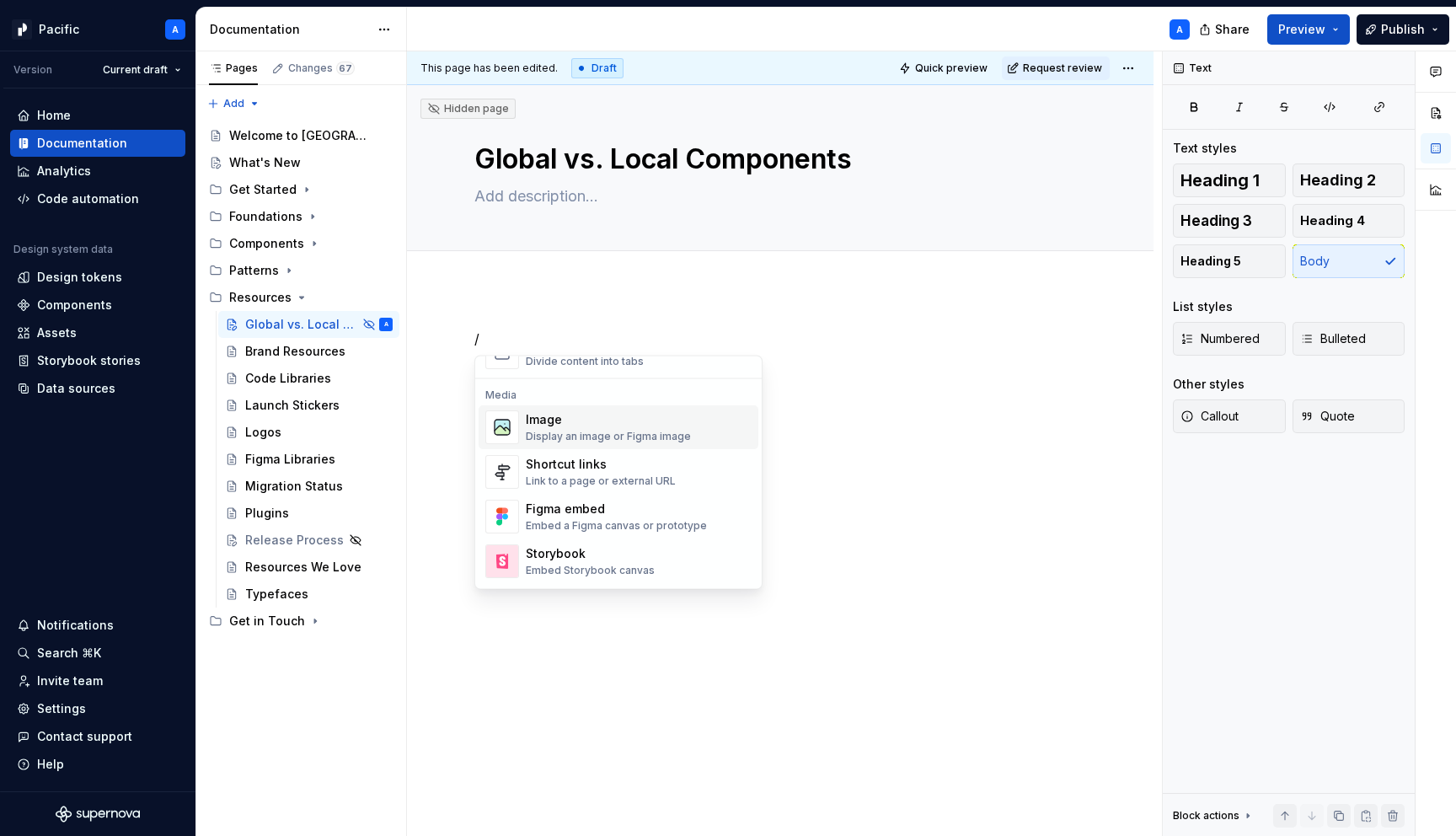
scroll to position [699, 0]
click at [660, 456] on div "Shortcut links" at bounding box center [601, 459] width 150 height 17
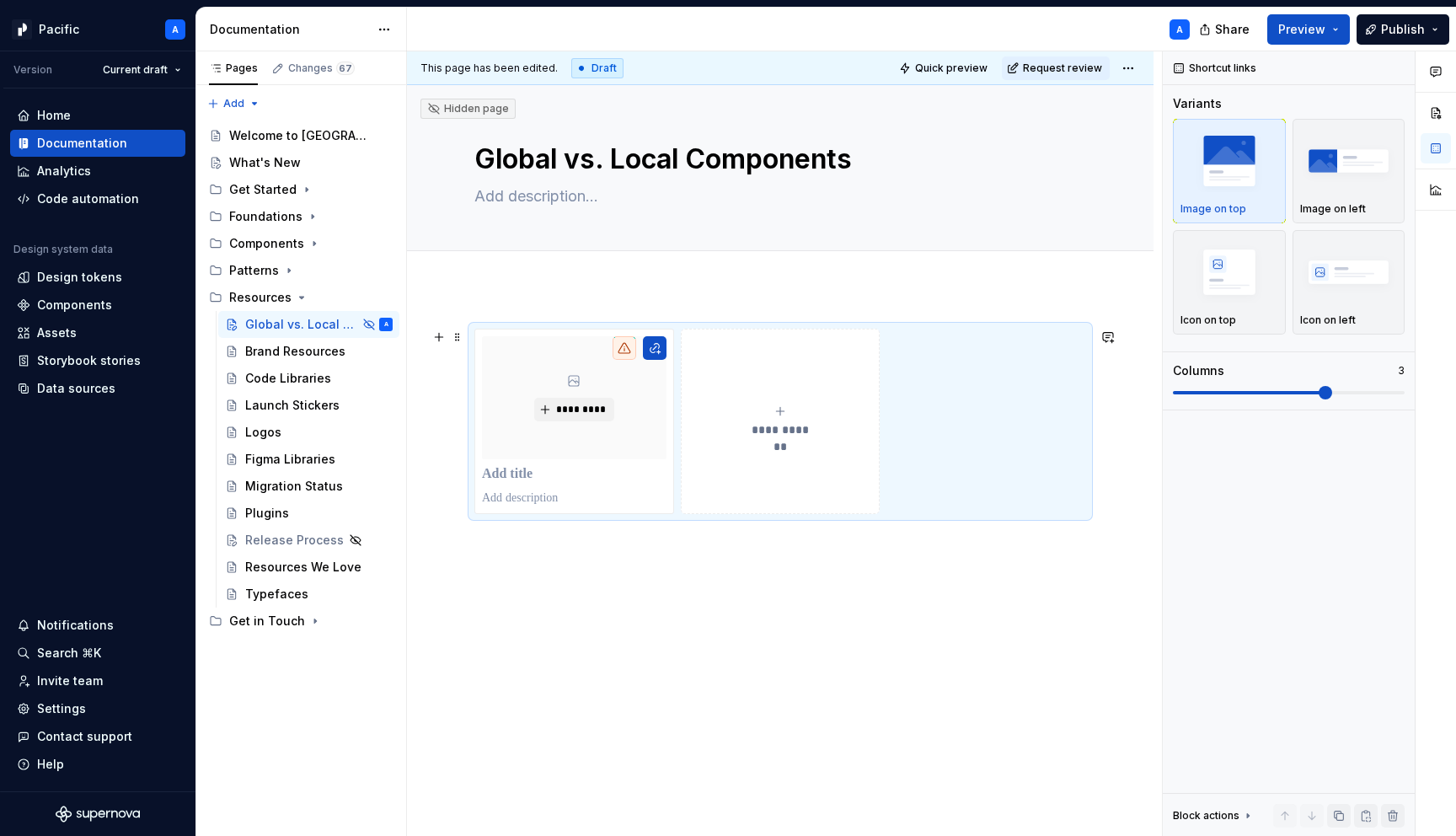
click at [960, 472] on div "**********" at bounding box center [780, 421] width 611 height 186
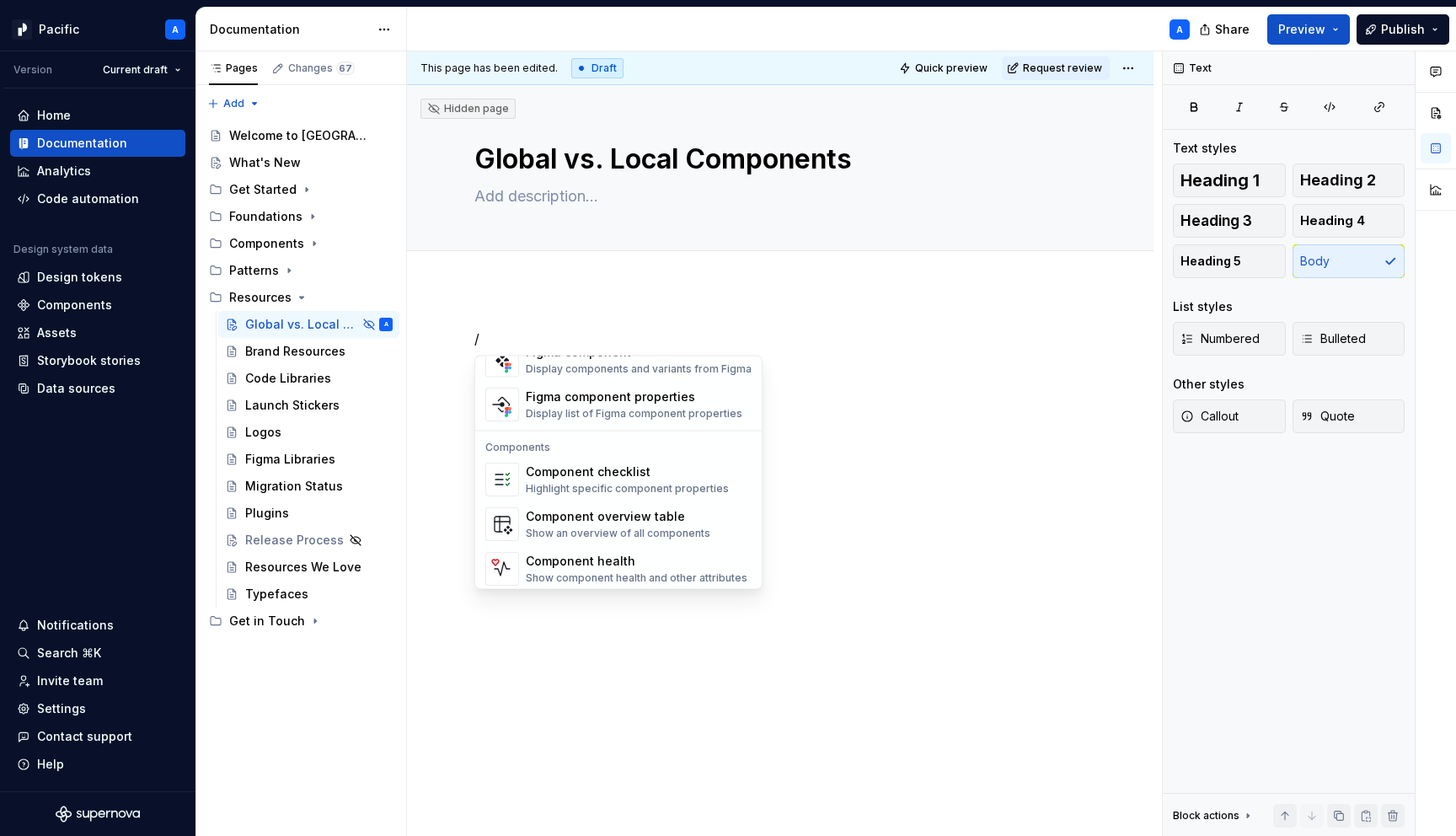
scroll to position [1678, 0]
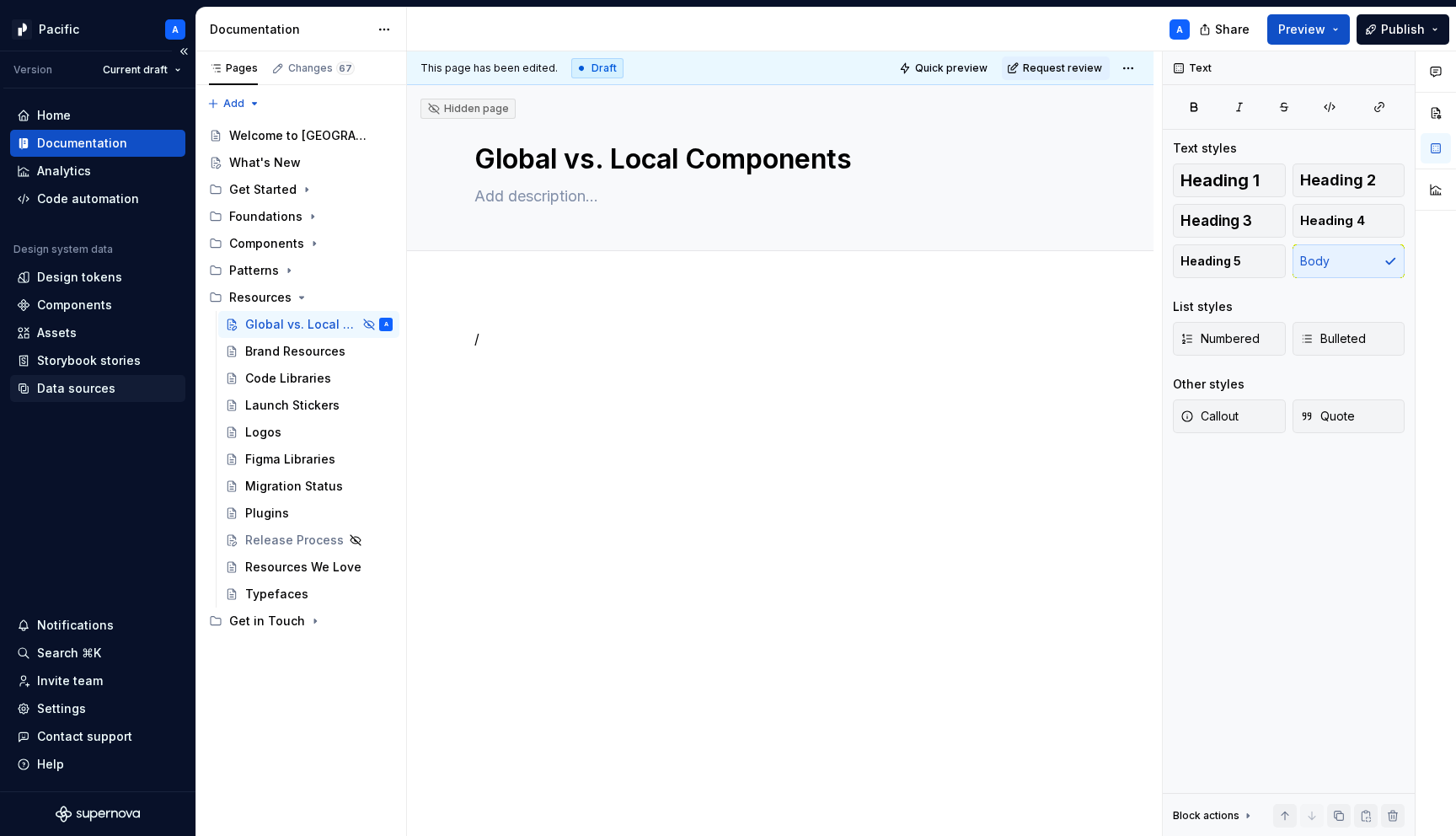
click at [54, 397] on div "Data sources" at bounding box center [98, 388] width 175 height 27
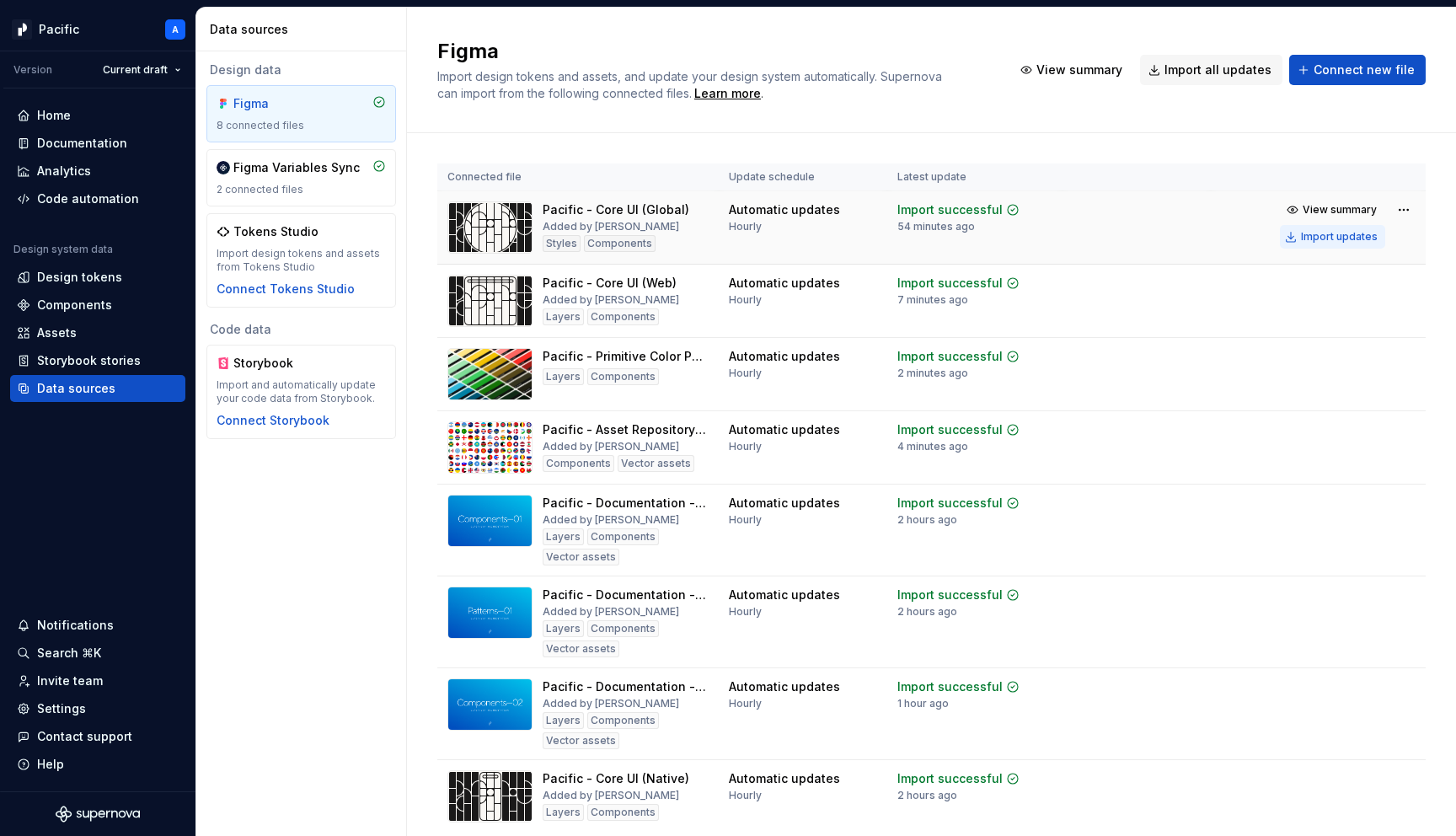
click at [1331, 242] on div "Import updates" at bounding box center [1339, 237] width 77 height 14
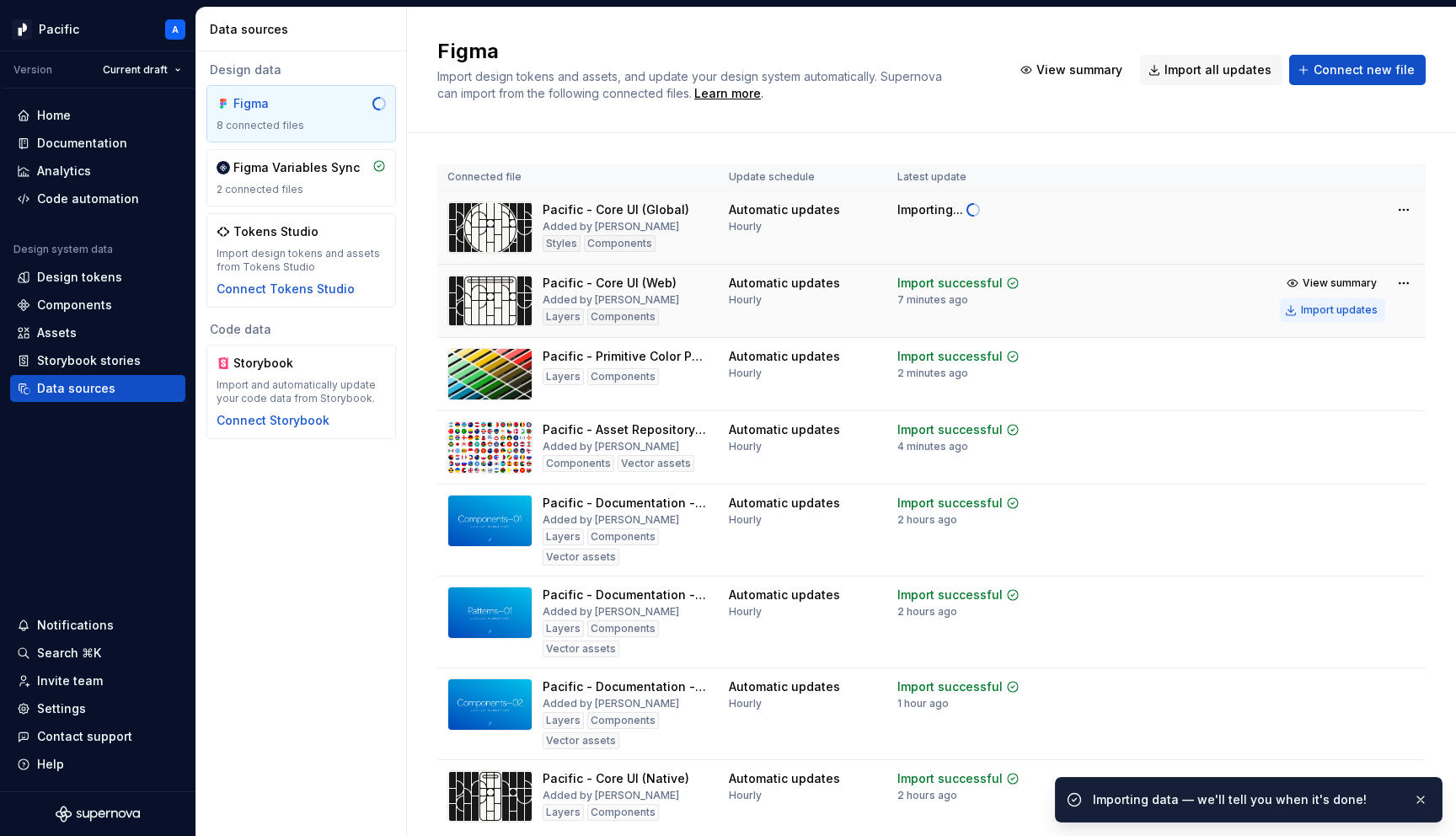
click at [1336, 305] on div "Import updates" at bounding box center [1339, 310] width 77 height 14
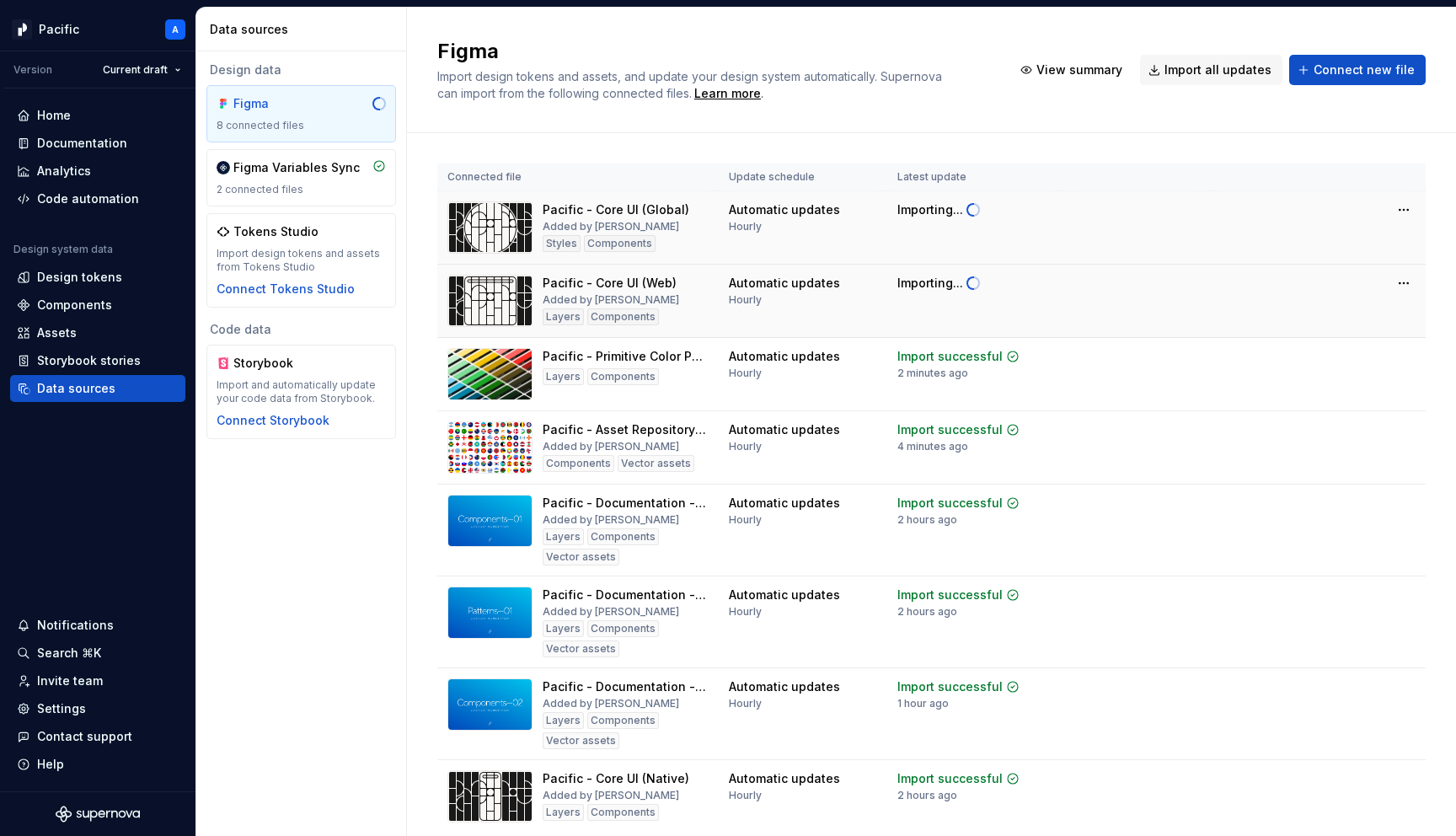
scroll to position [61, 0]
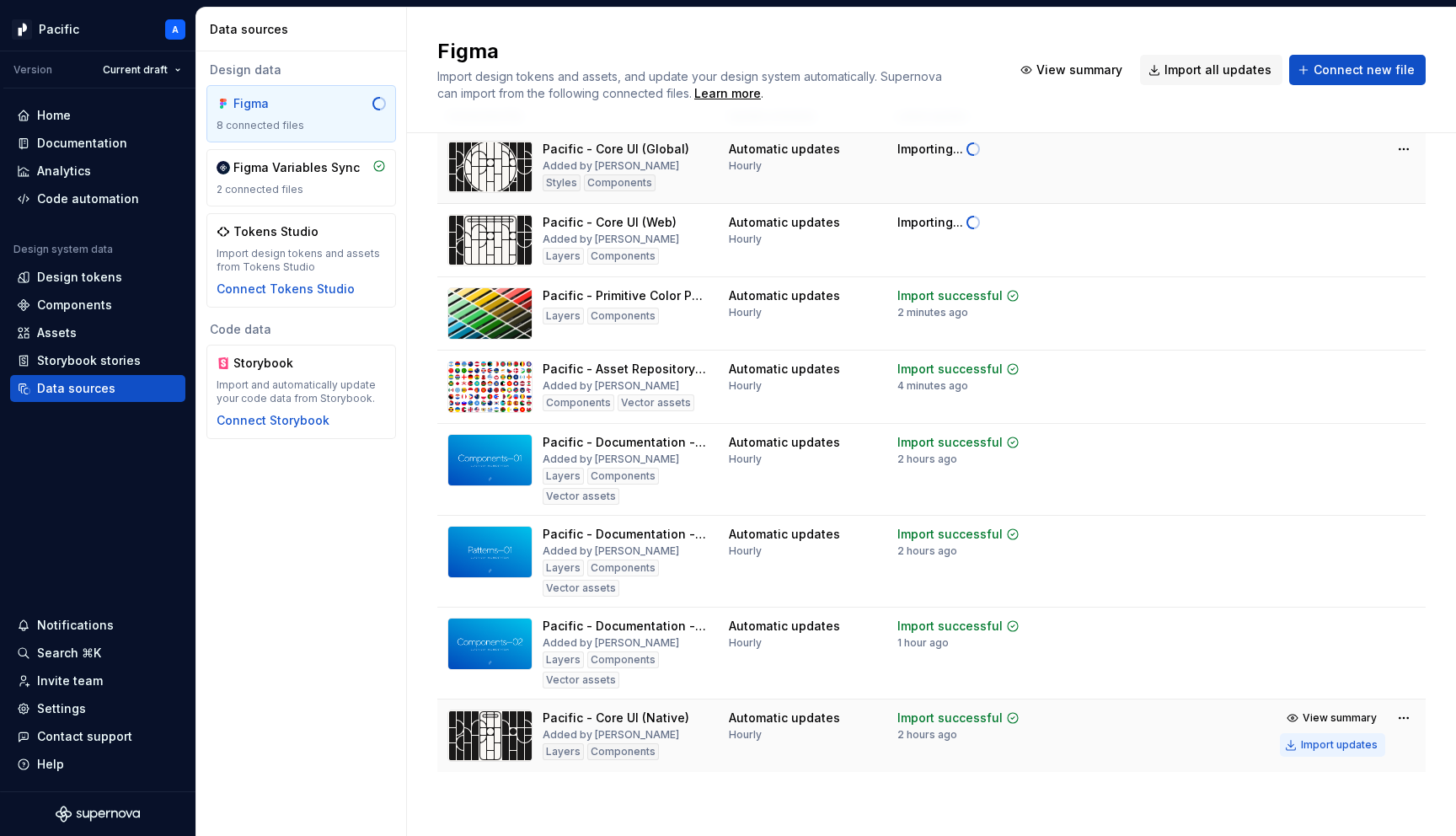
click at [1330, 745] on div "Import updates" at bounding box center [1339, 745] width 77 height 14
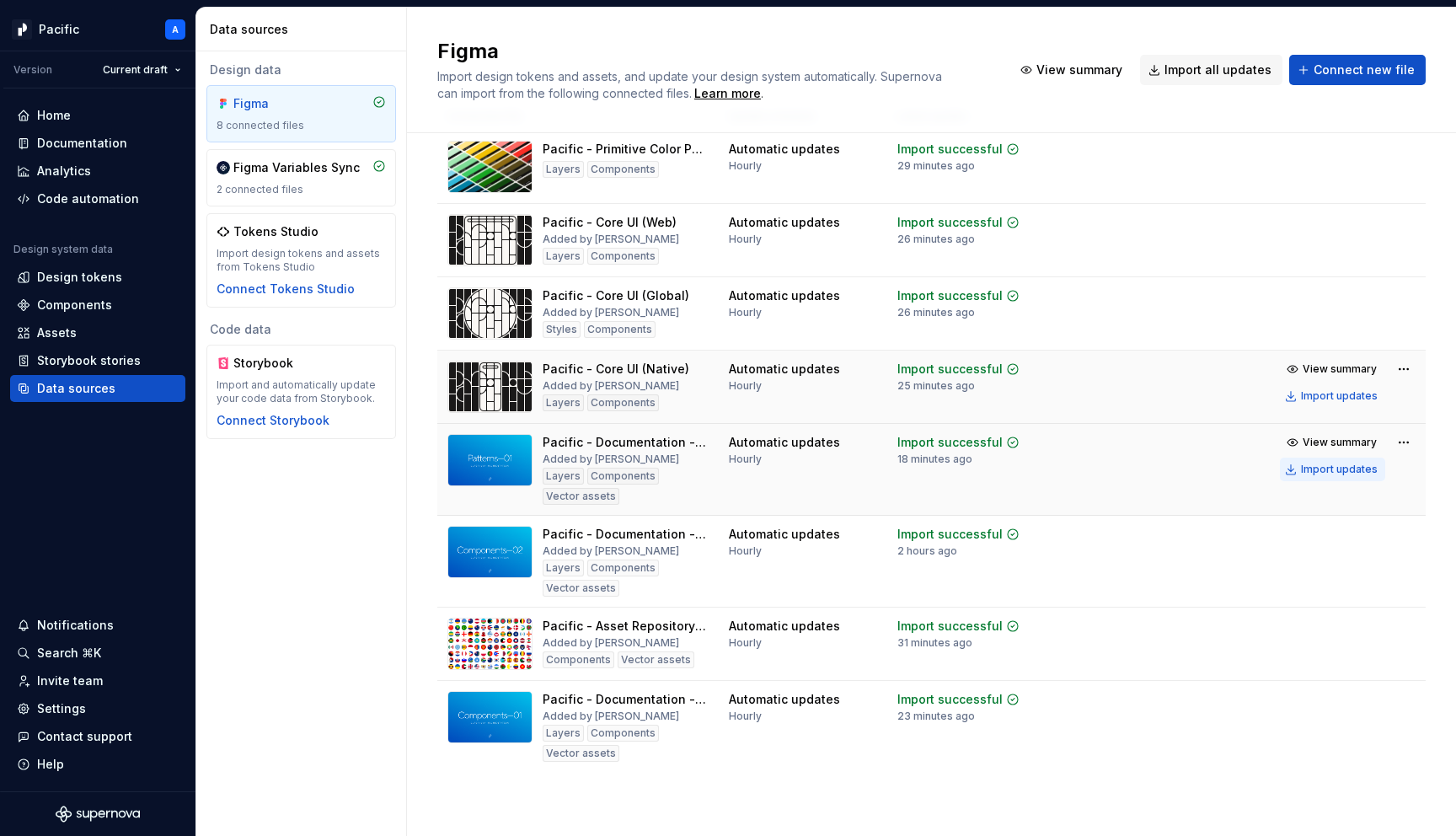
click at [1319, 471] on div "Import updates" at bounding box center [1339, 470] width 77 height 14
click at [1320, 568] on div "Import updates" at bounding box center [1339, 562] width 77 height 14
click at [1315, 719] on button "Import updates" at bounding box center [1333, 726] width 106 height 23
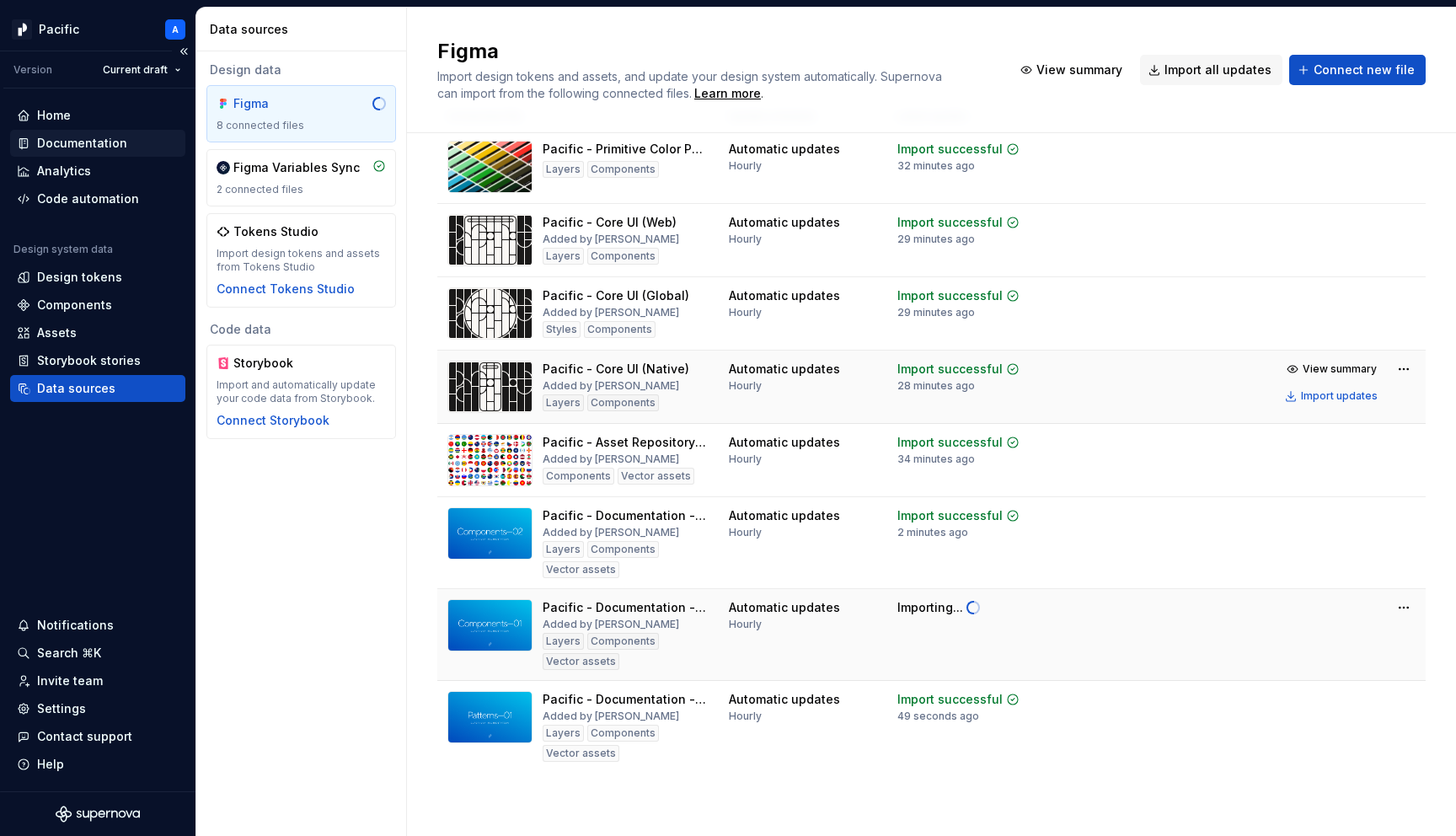
click at [89, 138] on div "Documentation" at bounding box center [82, 144] width 90 height 17
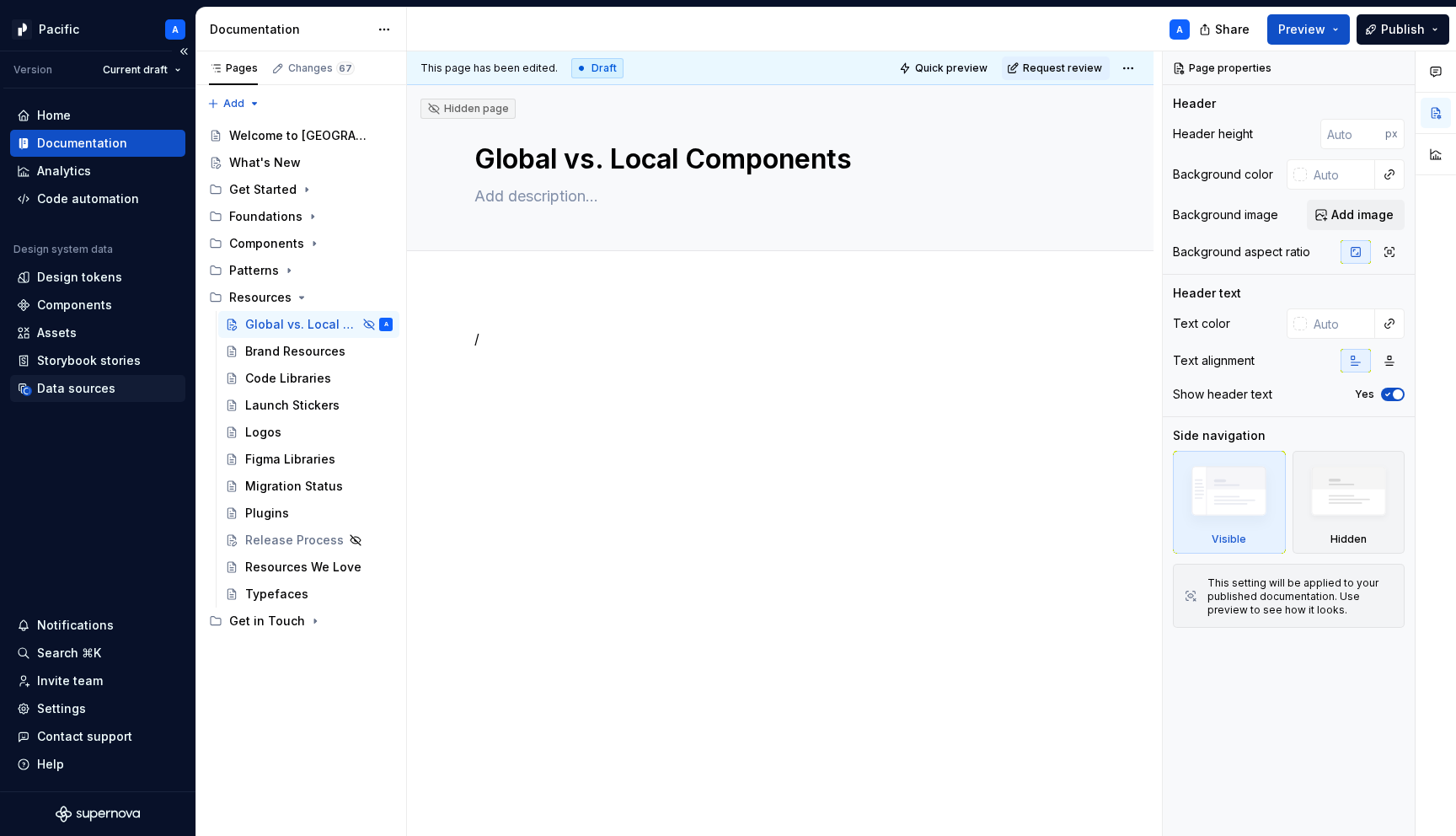
click at [82, 386] on div "Data sources" at bounding box center [76, 389] width 78 height 17
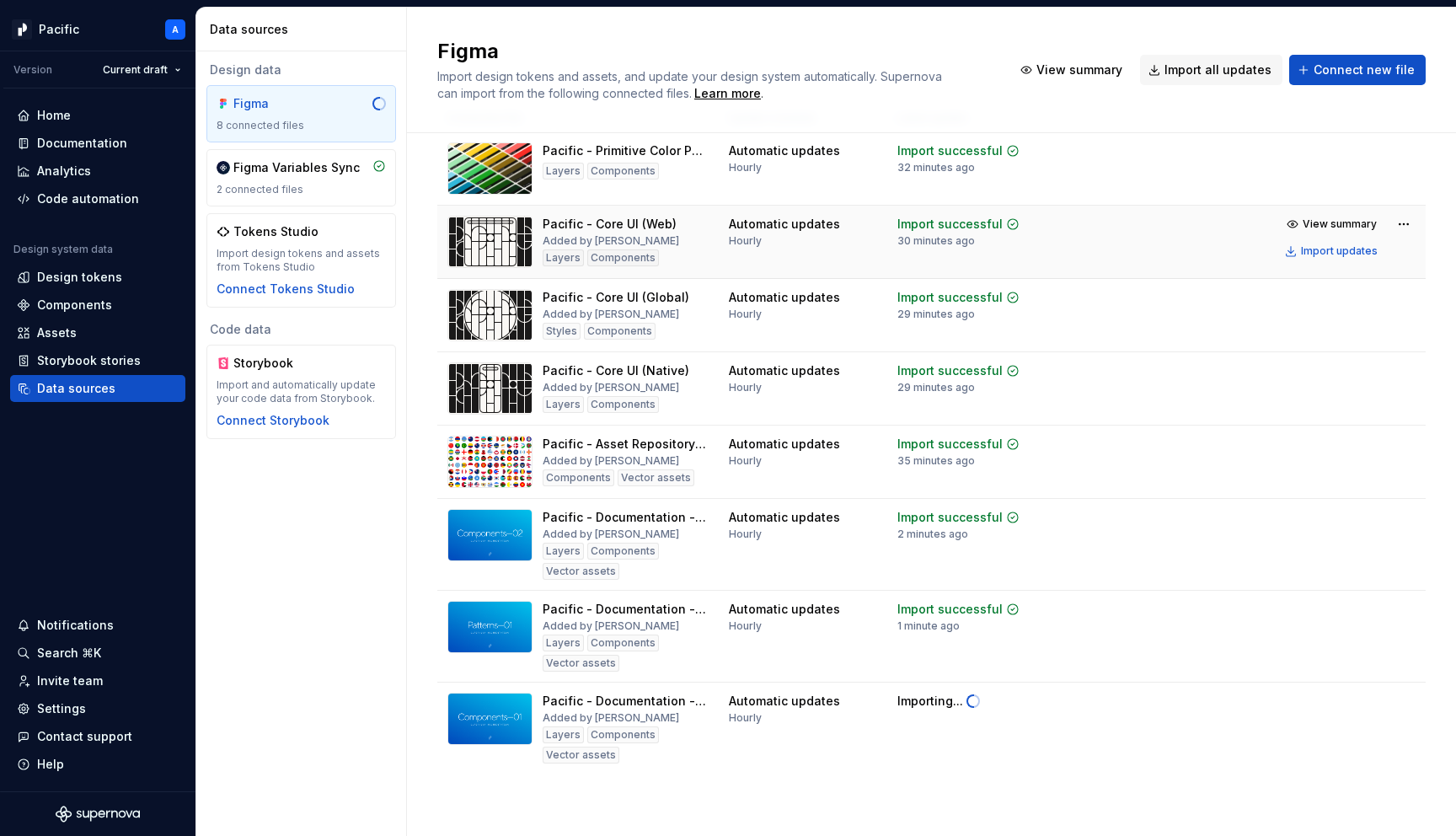
scroll to position [61, 0]
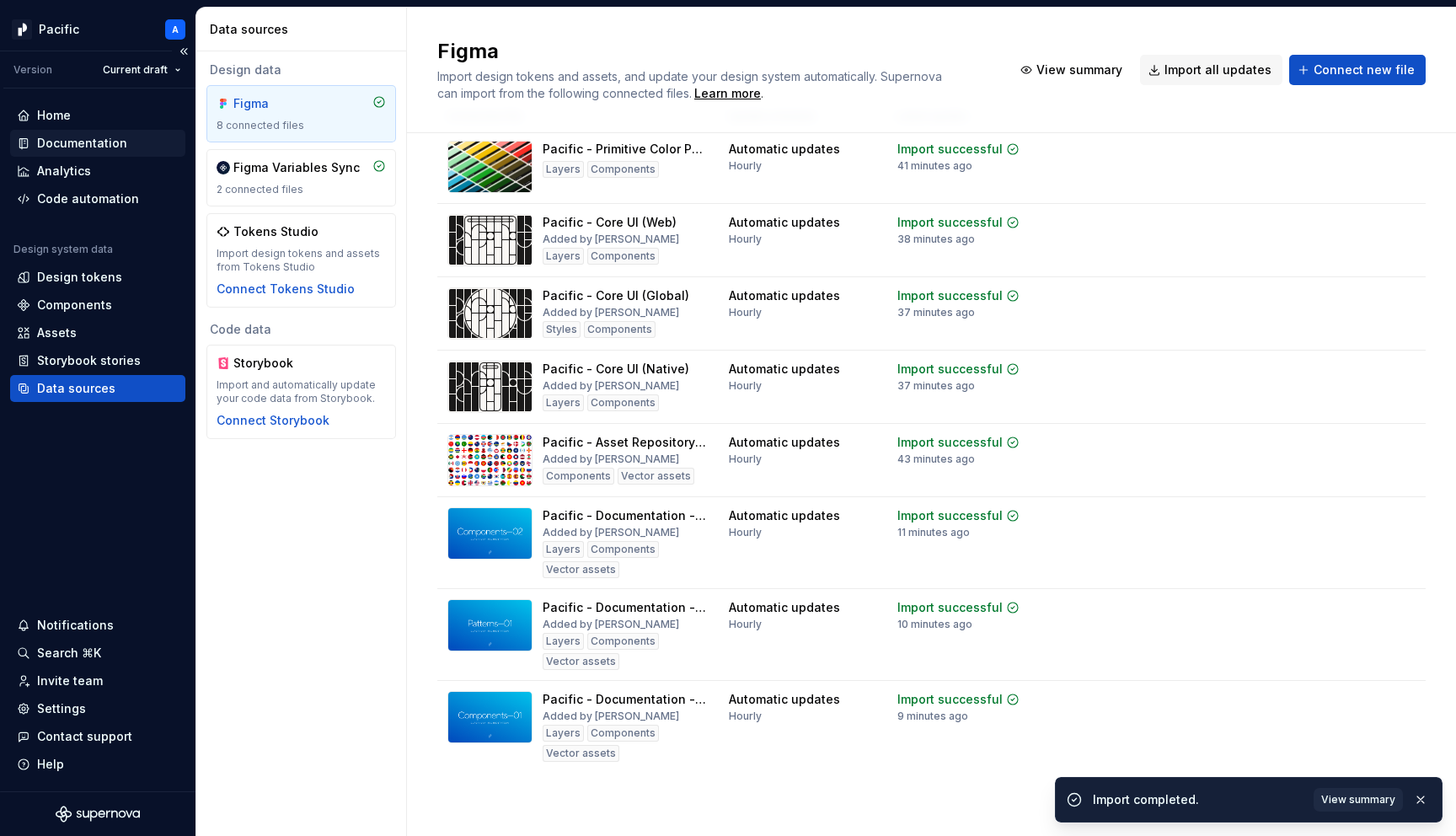
click at [132, 139] on div "Documentation" at bounding box center [98, 144] width 162 height 17
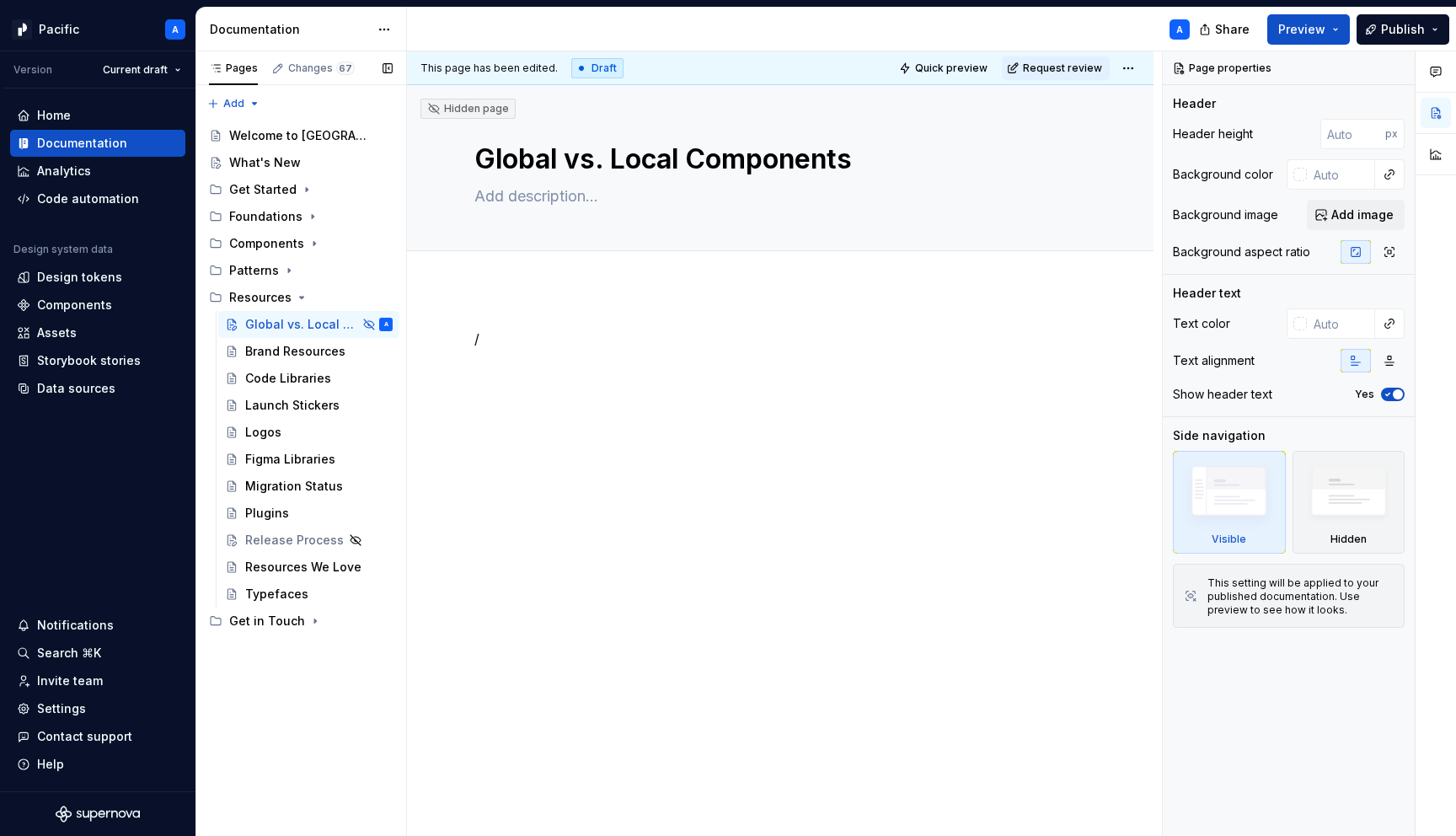
click at [273, 655] on div "Pages Changes 67 Add Accessibility guide for tree Page tree. Navigate the tree …" at bounding box center [300, 444] width 211 height 785
type textarea "*"
click at [232, 113] on div "Pages Changes 67 Add Accessibility guide for tree Page tree. Navigate the tree …" at bounding box center [300, 444] width 211 height 785
click at [254, 157] on div "New group" at bounding box center [287, 163] width 109 height 17
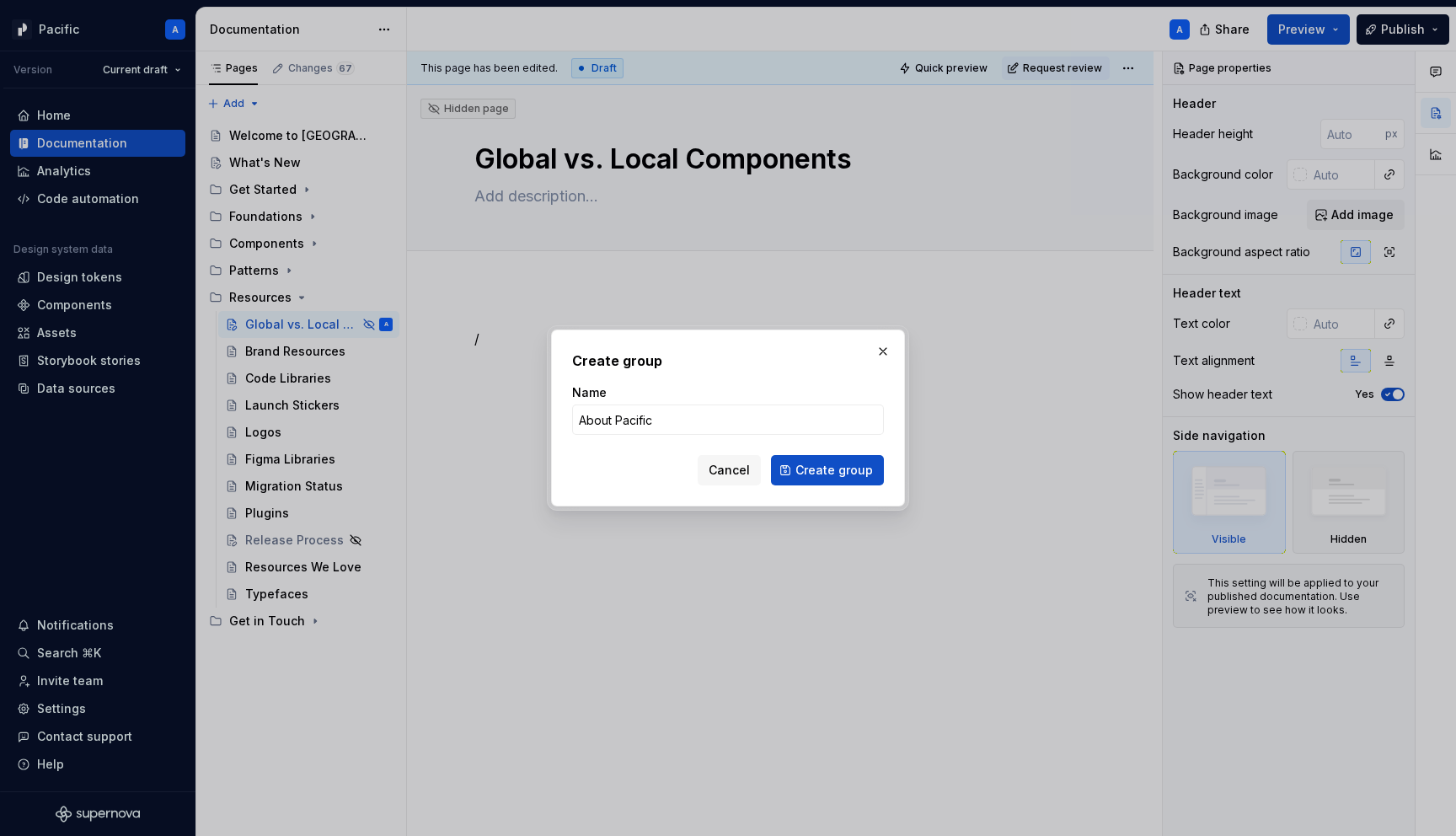
drag, startPoint x: 615, startPoint y: 419, endPoint x: 505, endPoint y: 403, distance: 111.2
click at [505, 403] on div "Create group Name About Pacific Cancel Create group" at bounding box center [728, 418] width 1456 height 836
click at [668, 427] on input "Pacific" at bounding box center [728, 419] width 312 height 30
type input "Pacific FAQs"
click at [859, 479] on button "Create group" at bounding box center [827, 470] width 113 height 30
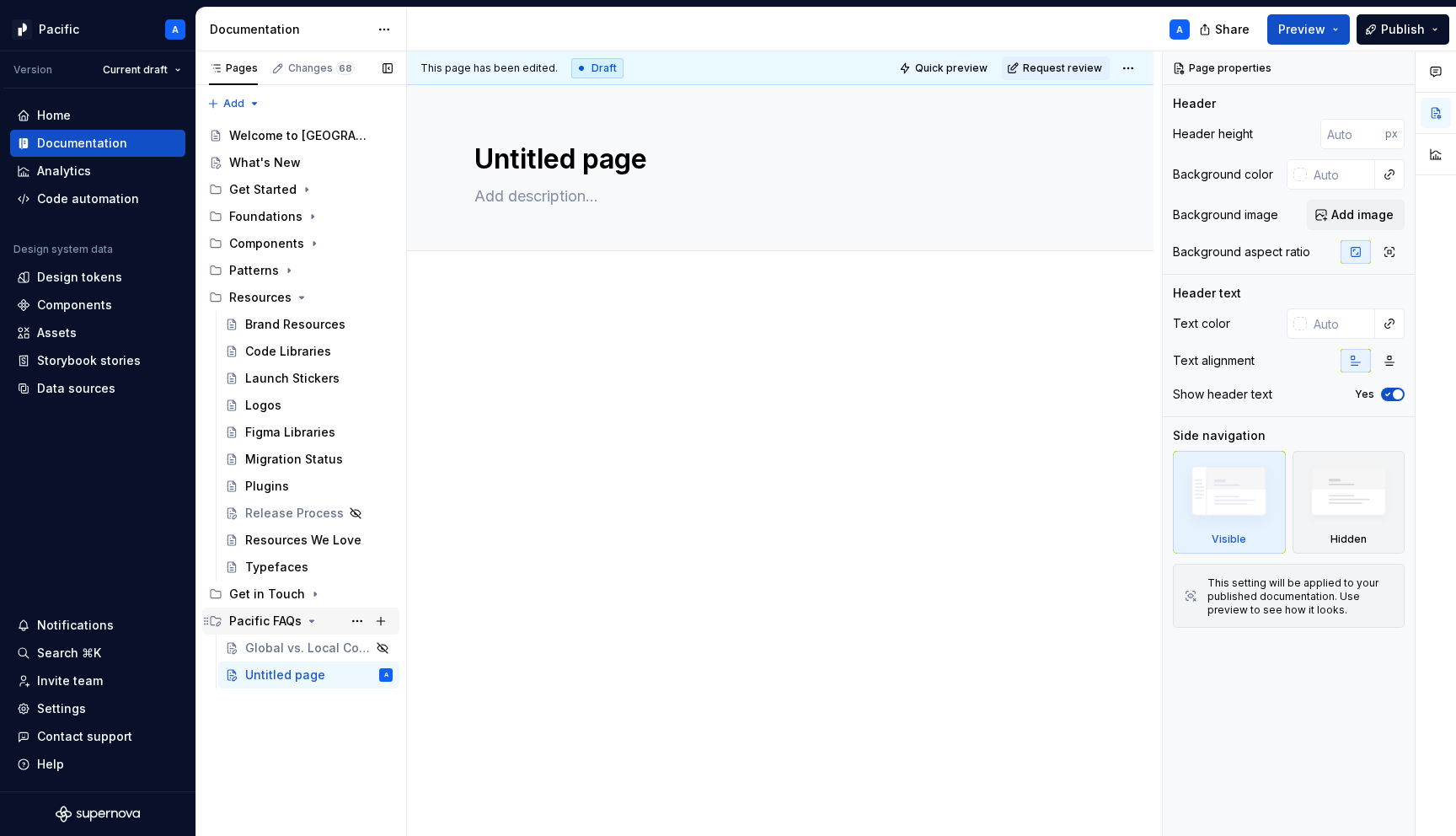
click at [272, 618] on div "Pacific FAQs" at bounding box center [266, 621] width 72 height 17
click at [348, 620] on button "Page tree" at bounding box center [357, 621] width 23 height 23
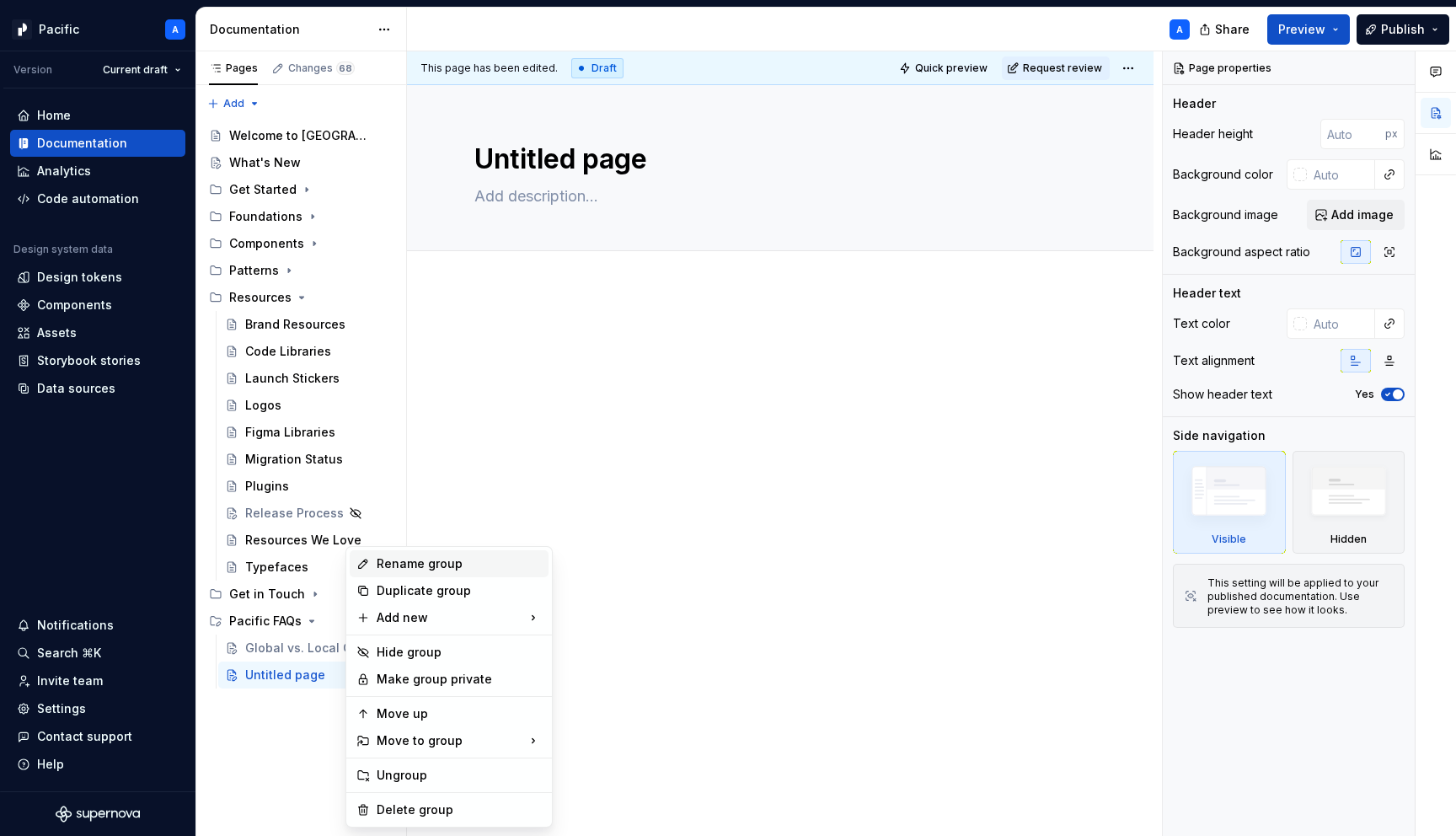
click at [393, 562] on div "Rename group" at bounding box center [459, 564] width 165 height 17
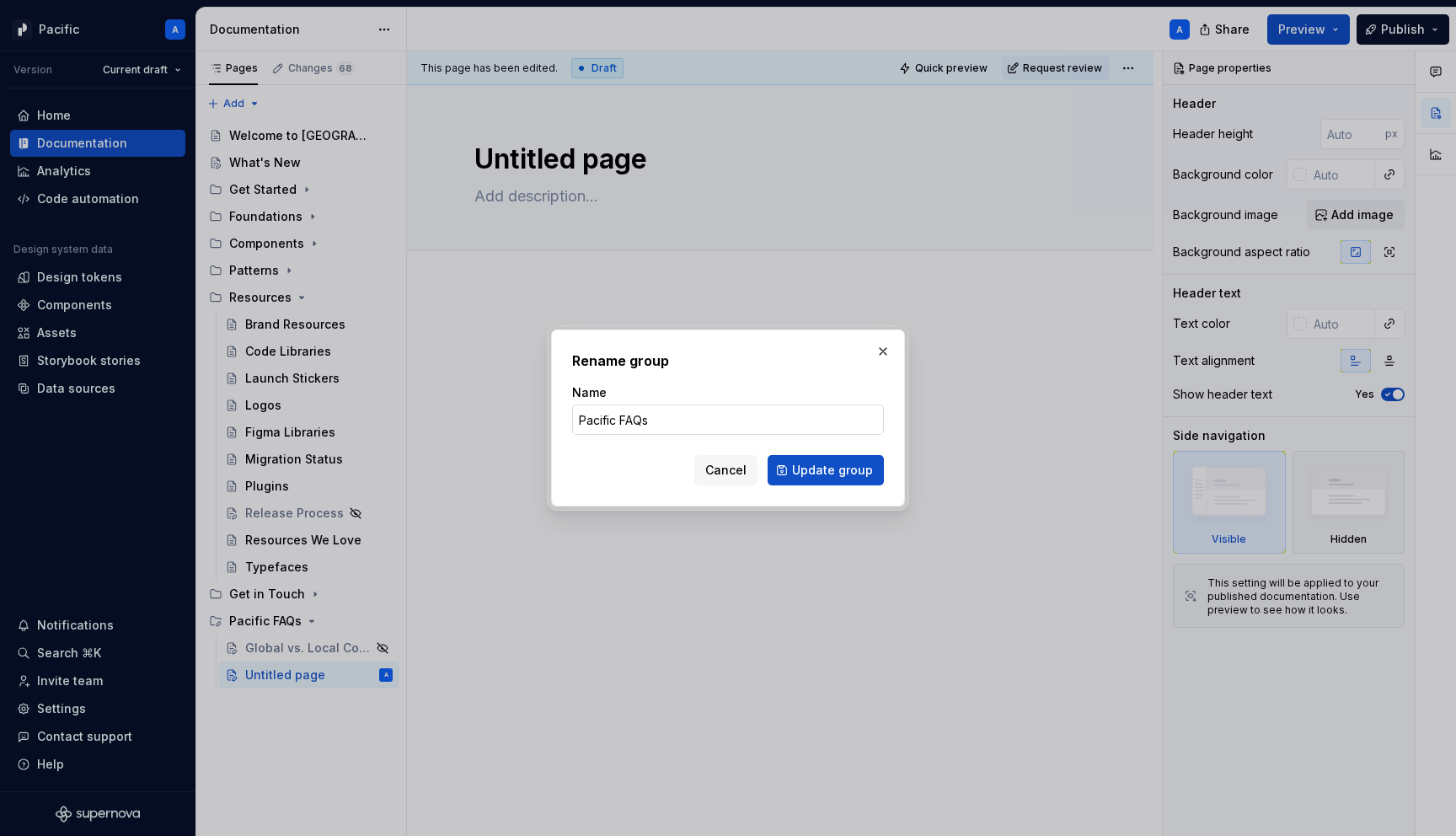
type textarea "*"
click at [621, 421] on input "Pacific FAQs" at bounding box center [728, 419] width 312 height 30
type input "FAQs"
click at [864, 468] on span "Update group" at bounding box center [832, 470] width 81 height 17
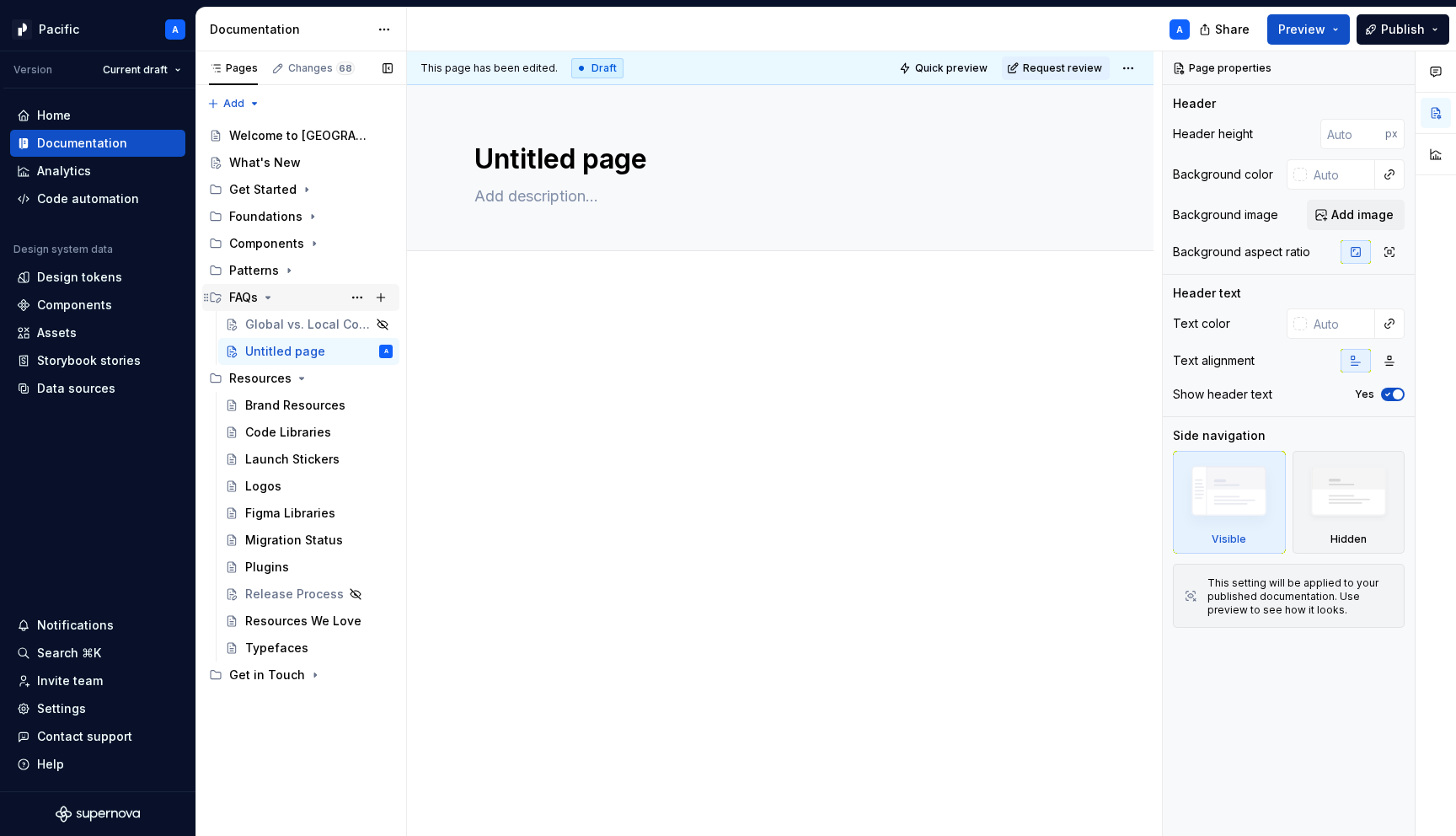
click at [310, 297] on div "FAQs" at bounding box center [311, 297] width 163 height 23
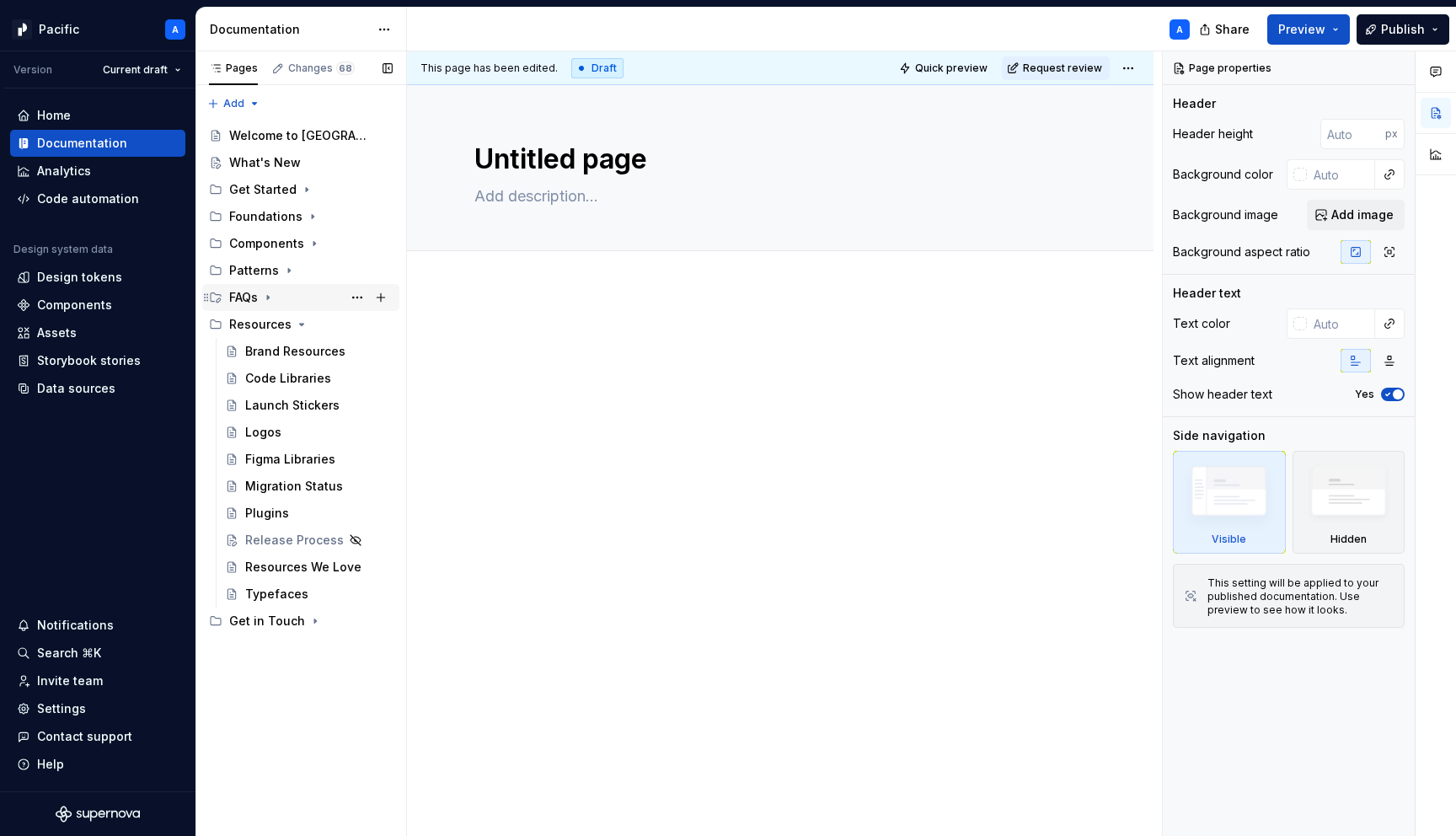
click at [310, 297] on div "FAQs" at bounding box center [311, 297] width 163 height 23
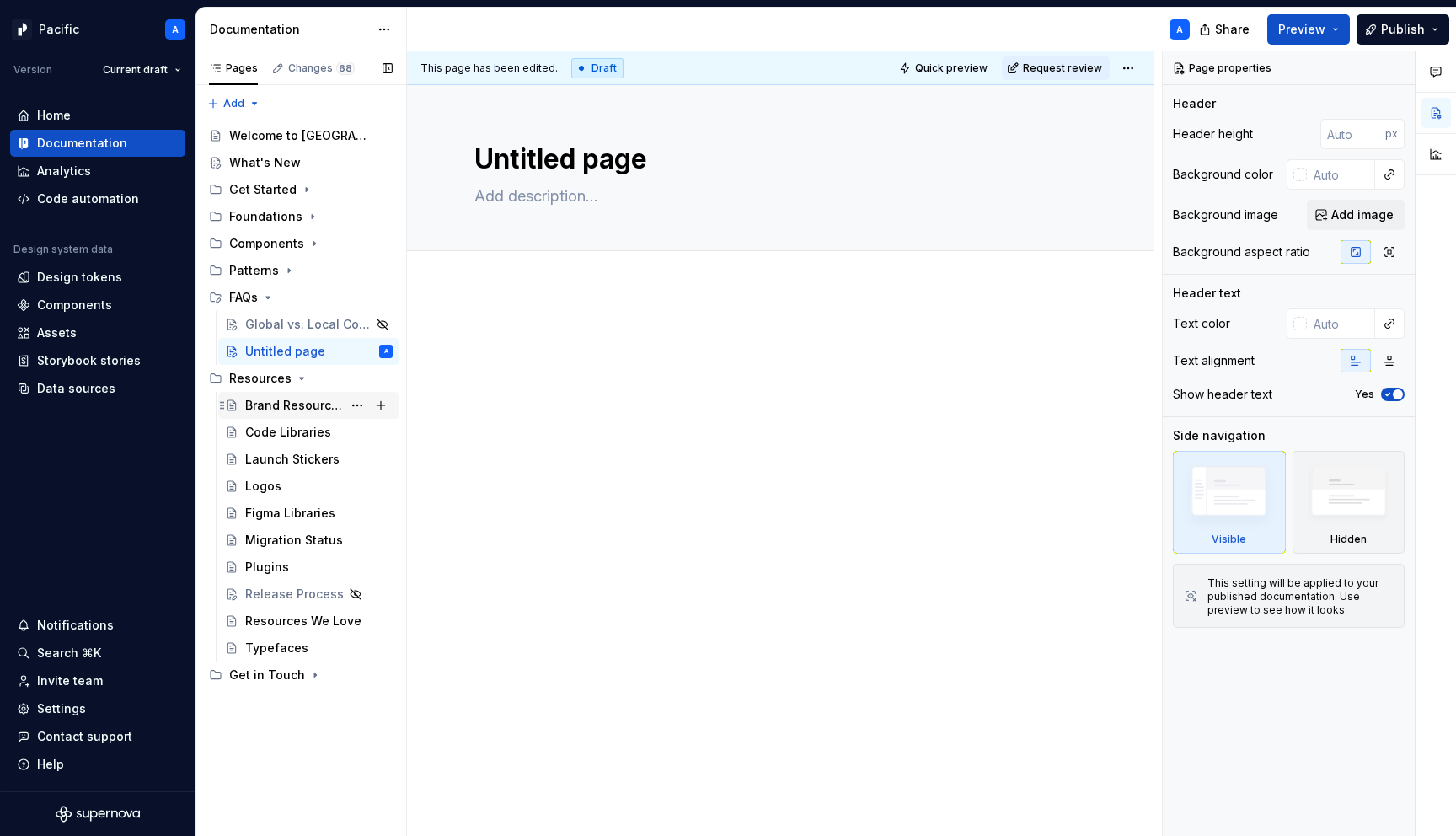
click at [277, 400] on div "Brand Resources" at bounding box center [293, 406] width 97 height 17
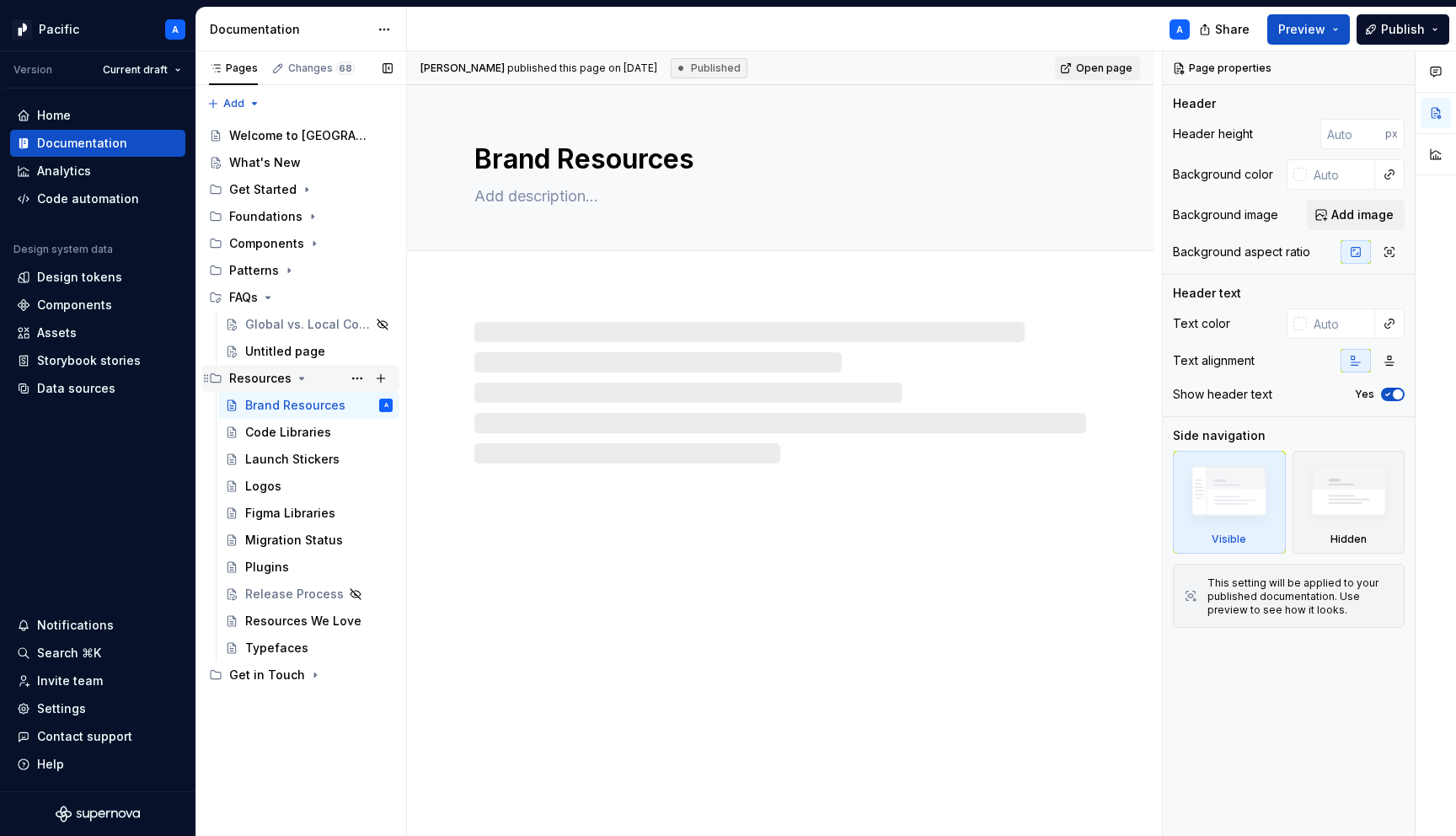
click at [260, 379] on div "Resources" at bounding box center [261, 378] width 63 height 17
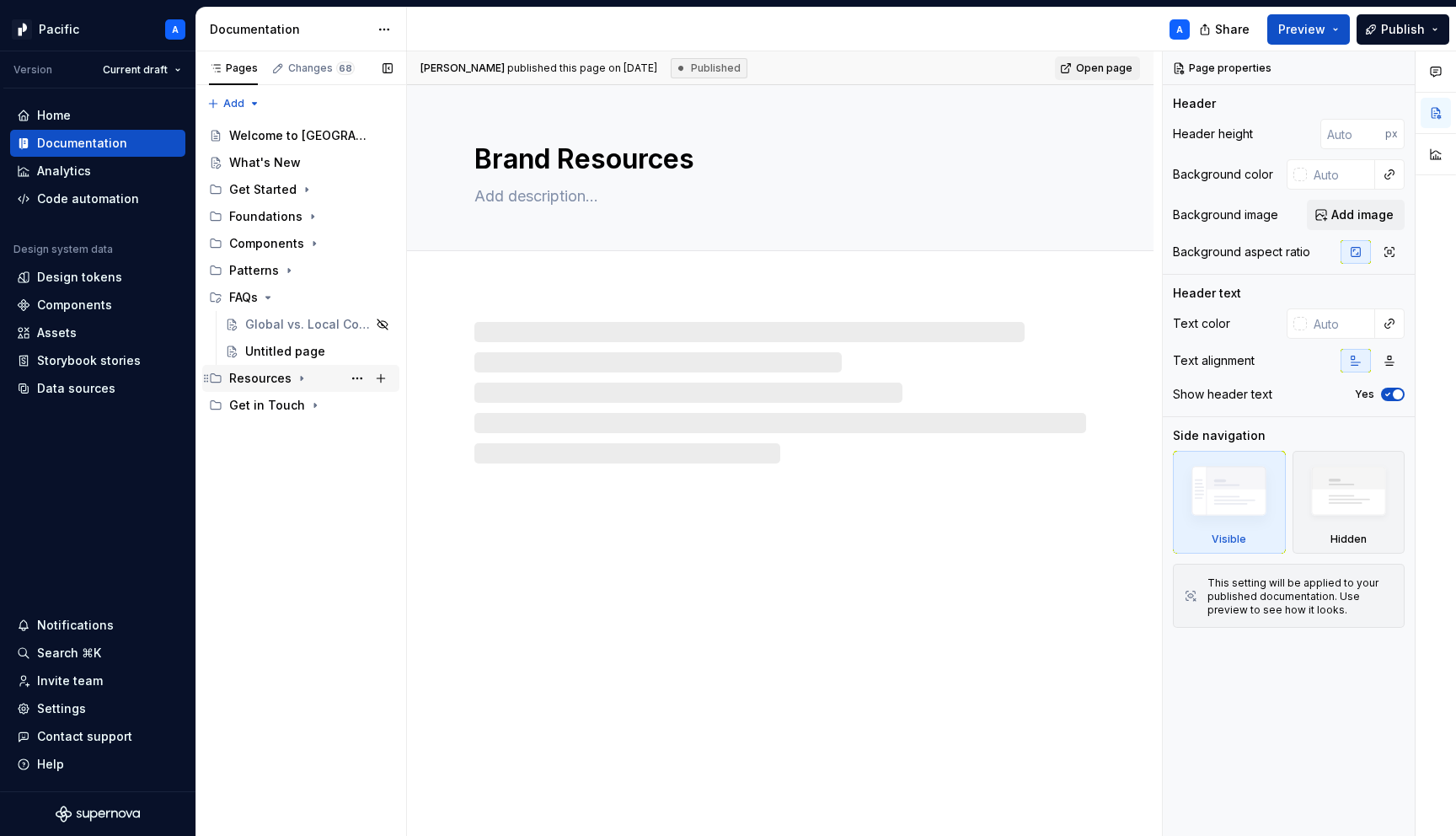
click at [260, 379] on div "Resources" at bounding box center [261, 378] width 63 height 17
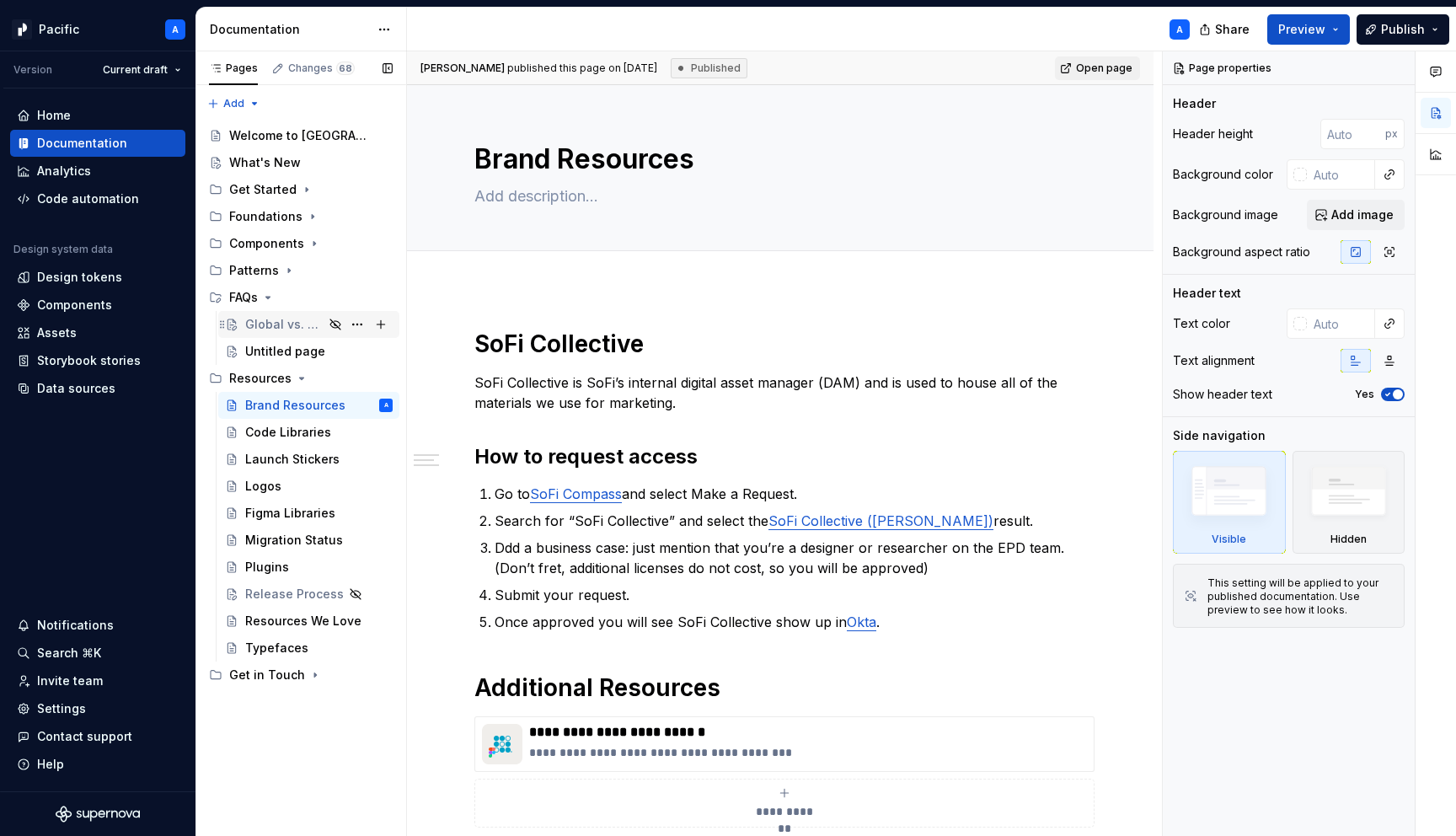
click at [318, 325] on div "Global vs. Local Components" at bounding box center [284, 325] width 78 height 17
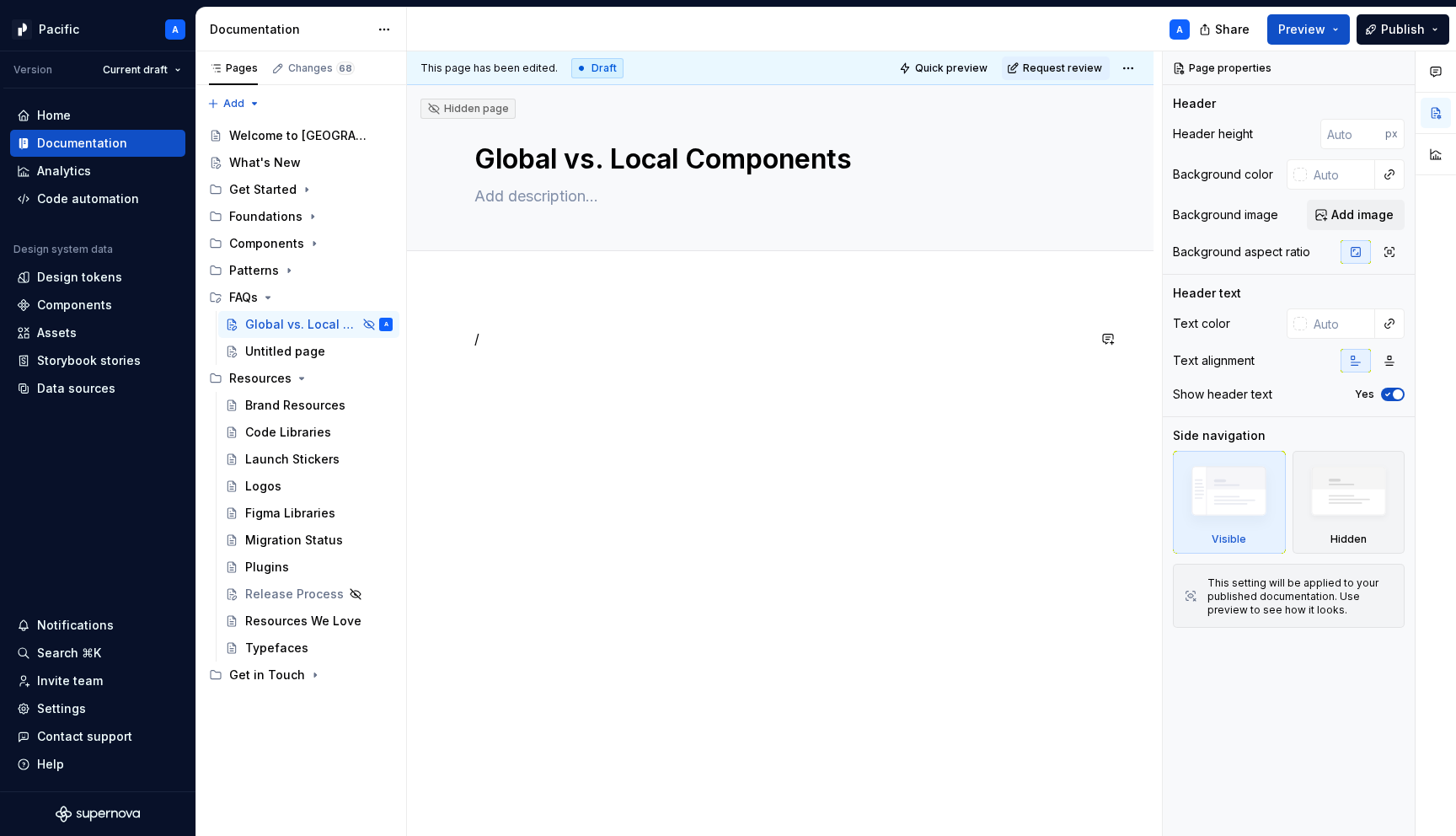
click at [539, 378] on div "/" at bounding box center [780, 360] width 611 height 64
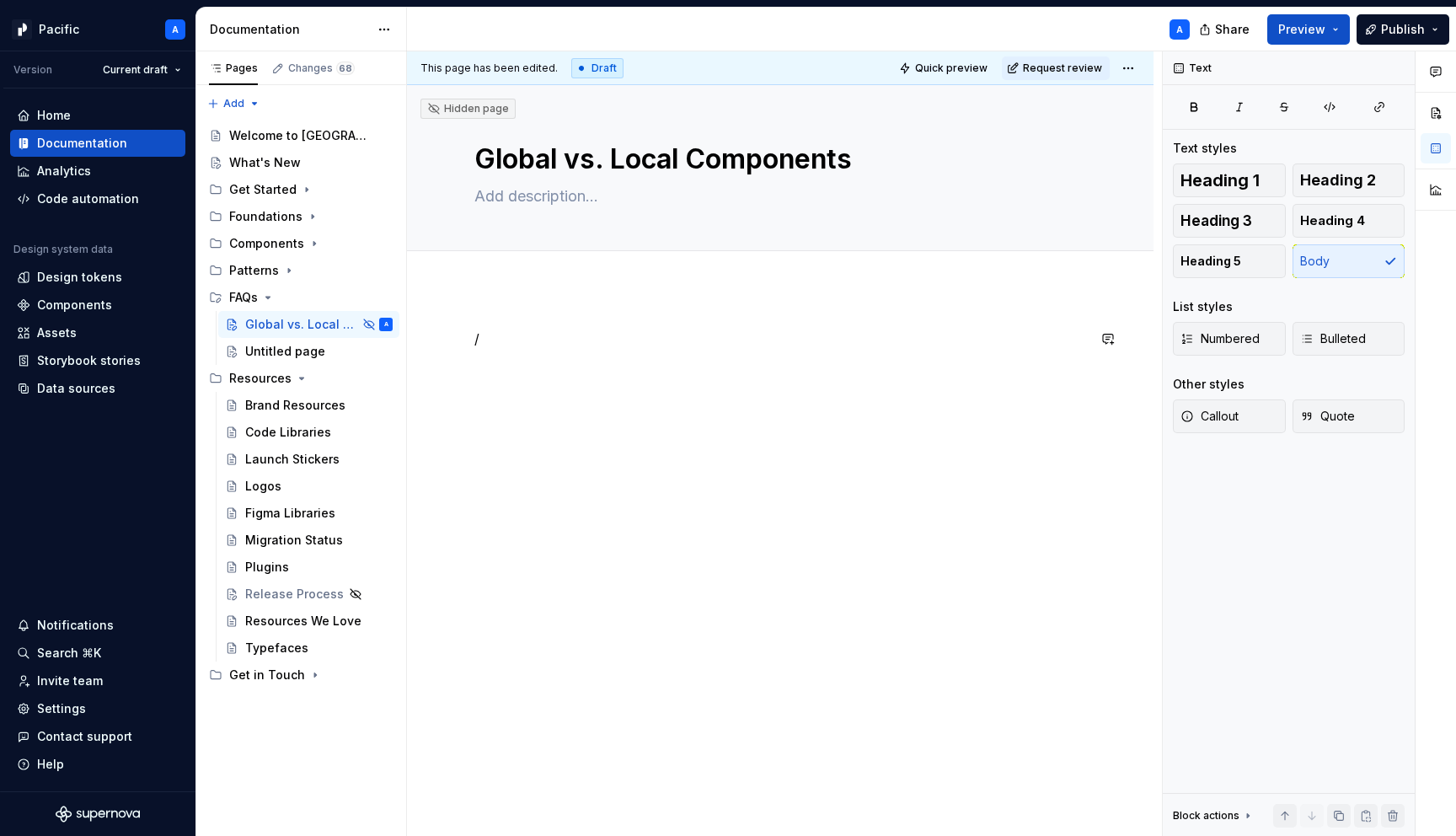
click at [539, 378] on div "/" at bounding box center [780, 360] width 611 height 64
type textarea "*"
